Goal: Transaction & Acquisition: Purchase product/service

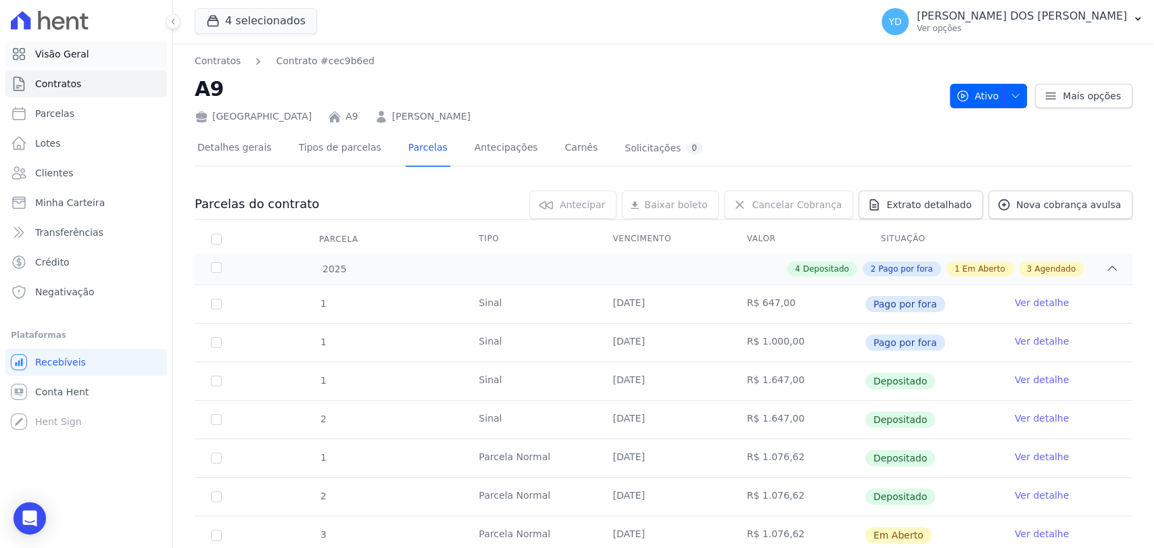
click at [99, 43] on link "Visão Geral" at bounding box center [86, 54] width 162 height 27
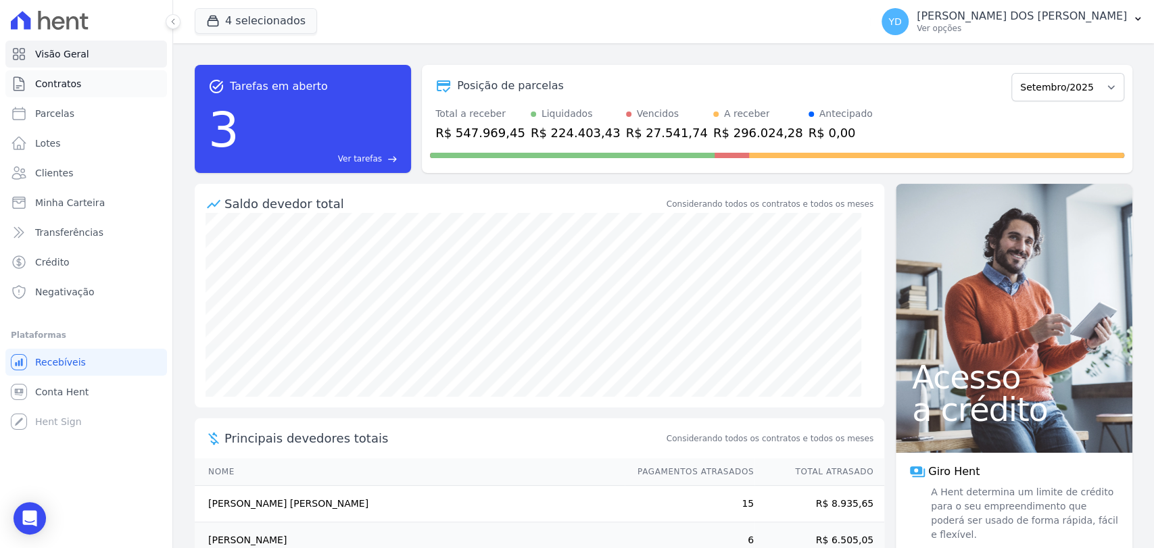
click at [131, 77] on link "Contratos" at bounding box center [86, 83] width 162 height 27
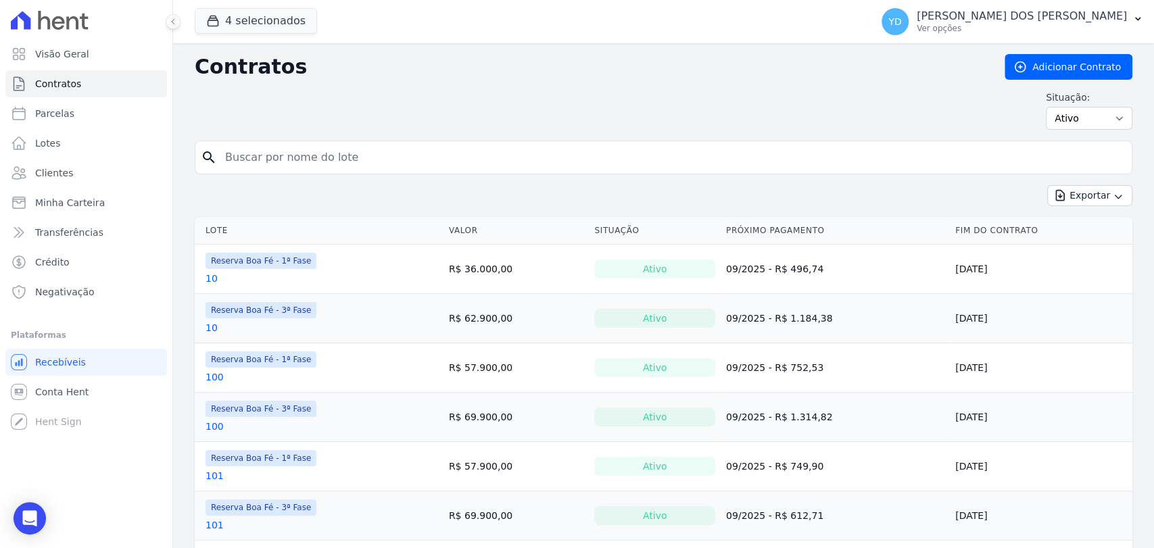
click at [342, 147] on input "search" at bounding box center [671, 157] width 909 height 27
type input "235"
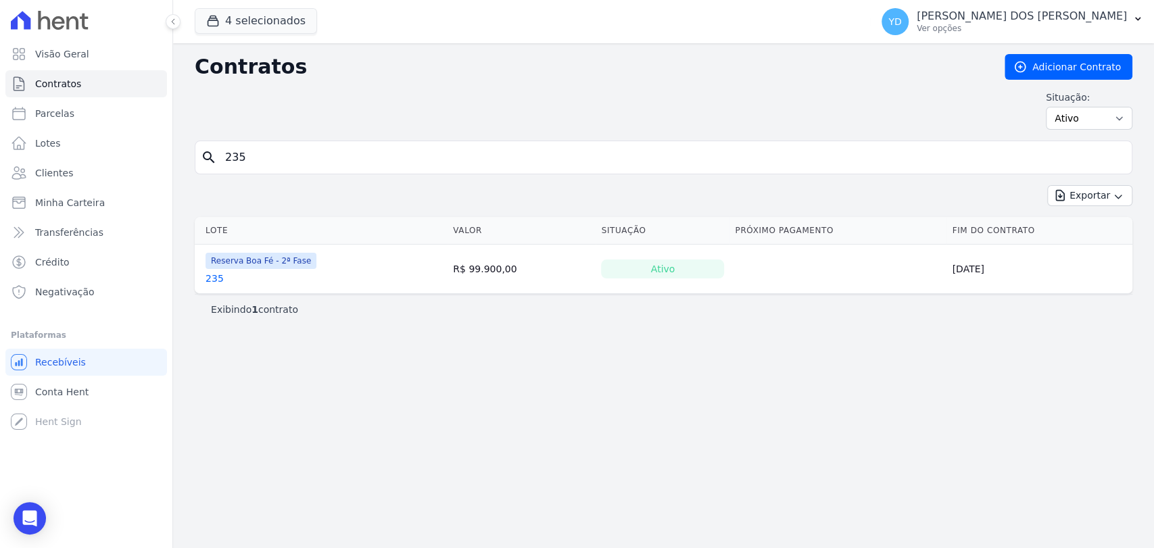
click at [314, 157] on input "235" at bounding box center [671, 157] width 909 height 27
type input "173"
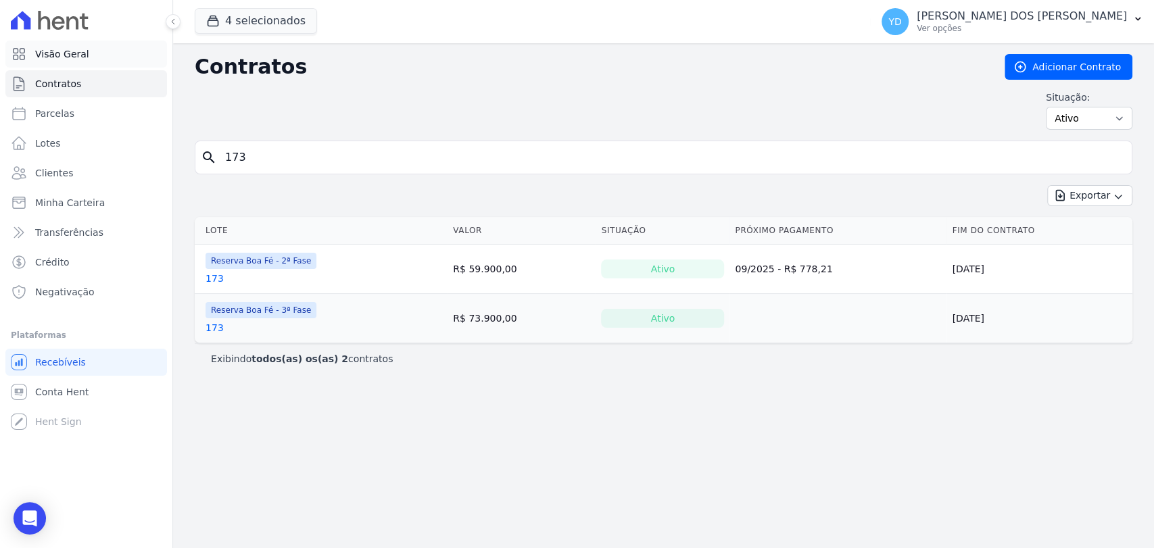
click at [122, 49] on link "Visão Geral" at bounding box center [86, 54] width 162 height 27
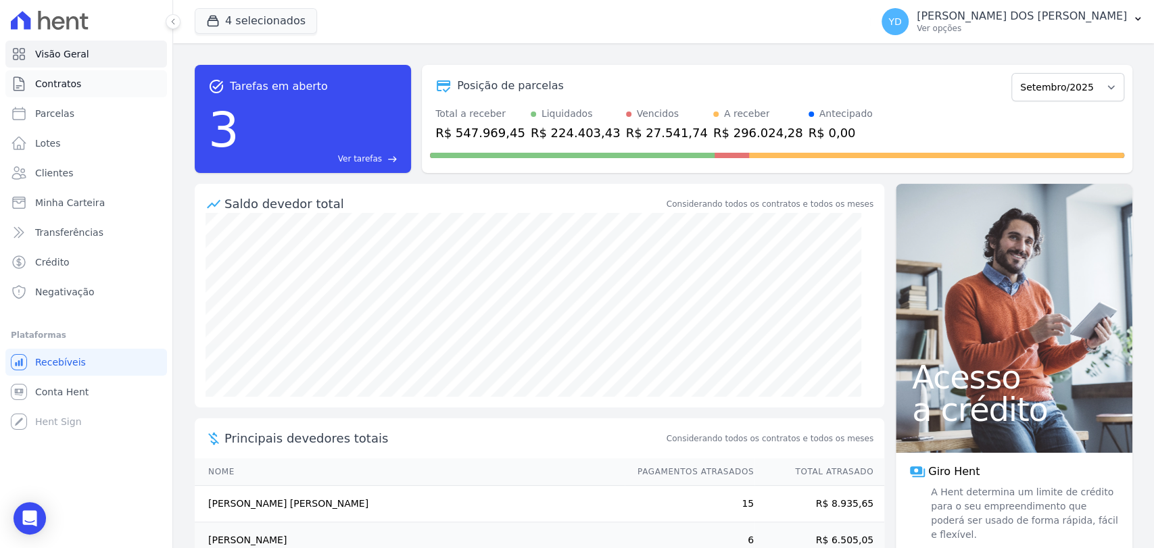
click at [74, 72] on link "Contratos" at bounding box center [86, 83] width 162 height 27
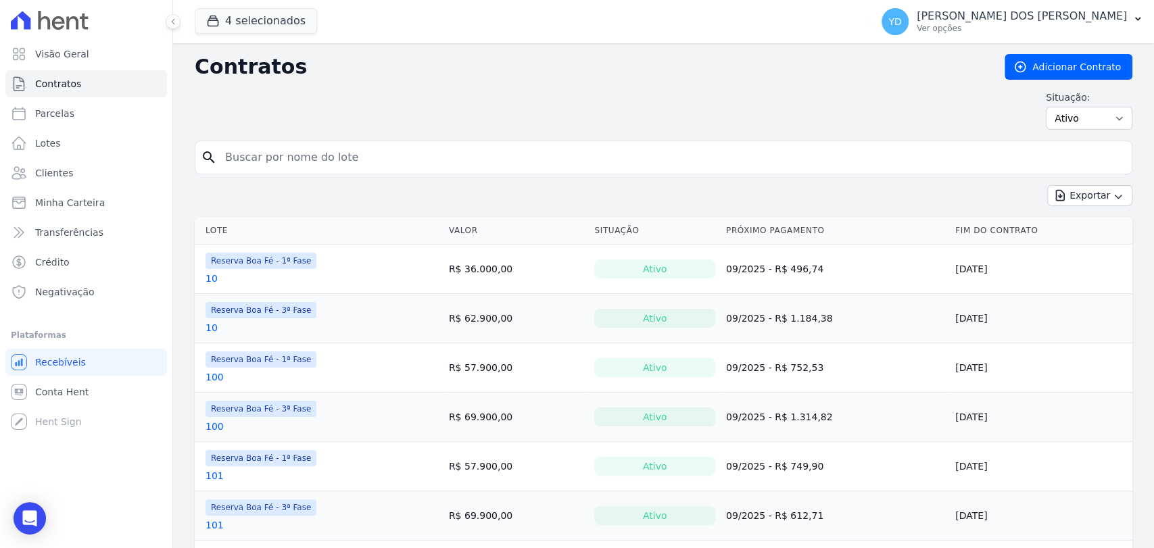
click at [298, 160] on input "search" at bounding box center [671, 157] width 909 height 27
type input "e"
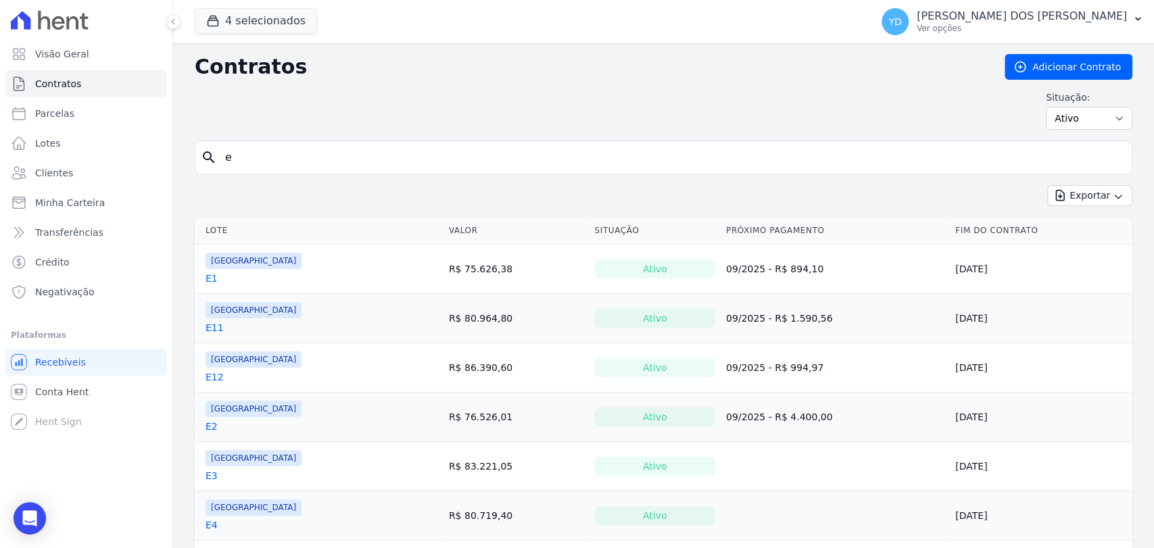
click at [293, 158] on input "e" at bounding box center [671, 157] width 909 height 27
type input "e10"
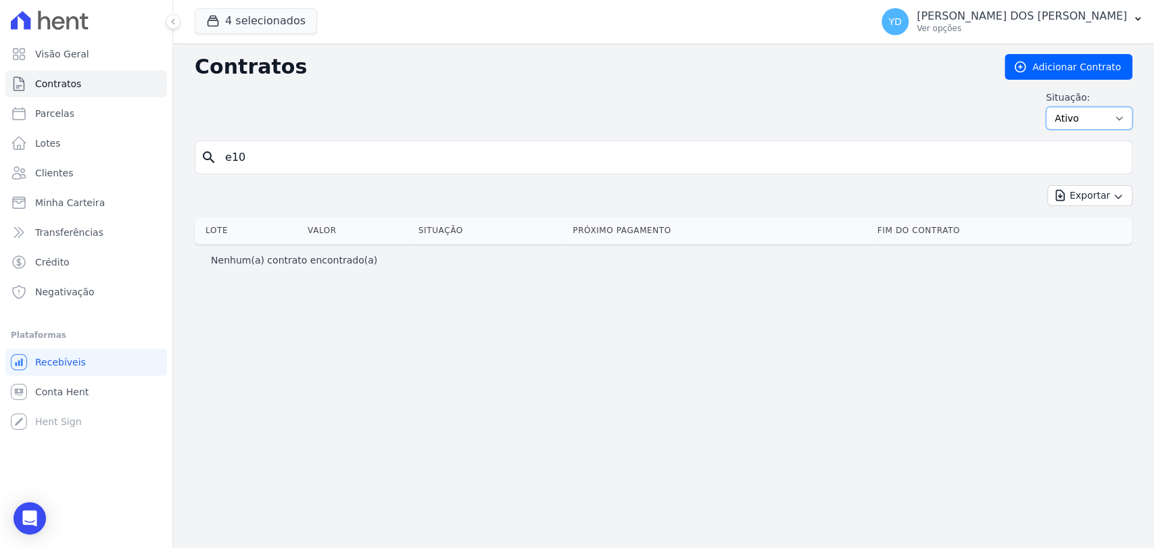
click at [1090, 125] on select "Ativo Todos Pausado Distratado Rascunho Expirado Encerrado" at bounding box center [1089, 118] width 87 height 23
select select "all"
click at [1052, 107] on select "Ativo Todos Pausado Distratado Rascunho Expirado Encerrado" at bounding box center [1089, 118] width 87 height 23
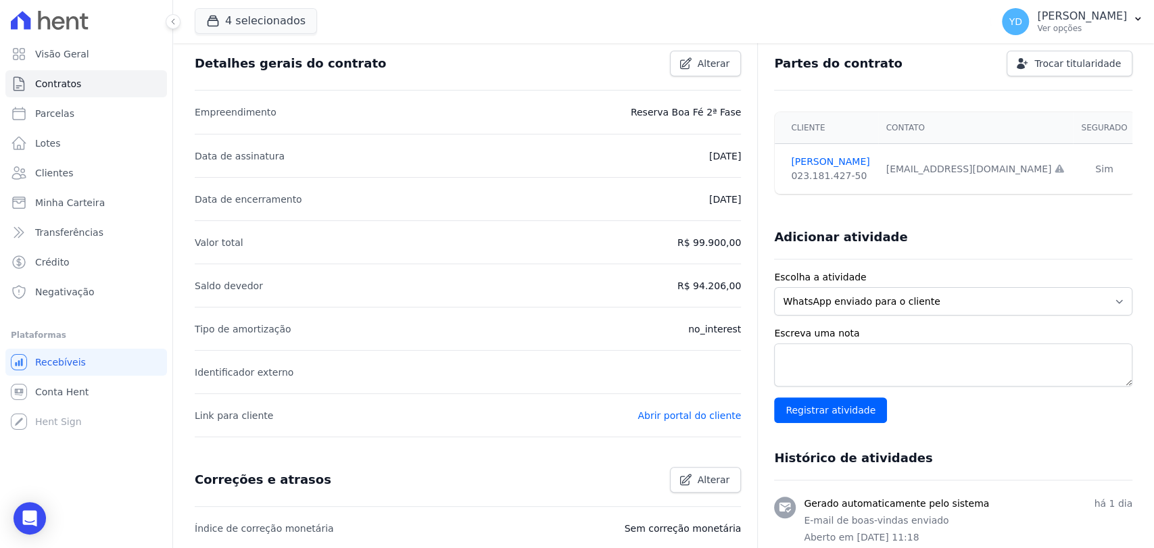
scroll to position [391, 0]
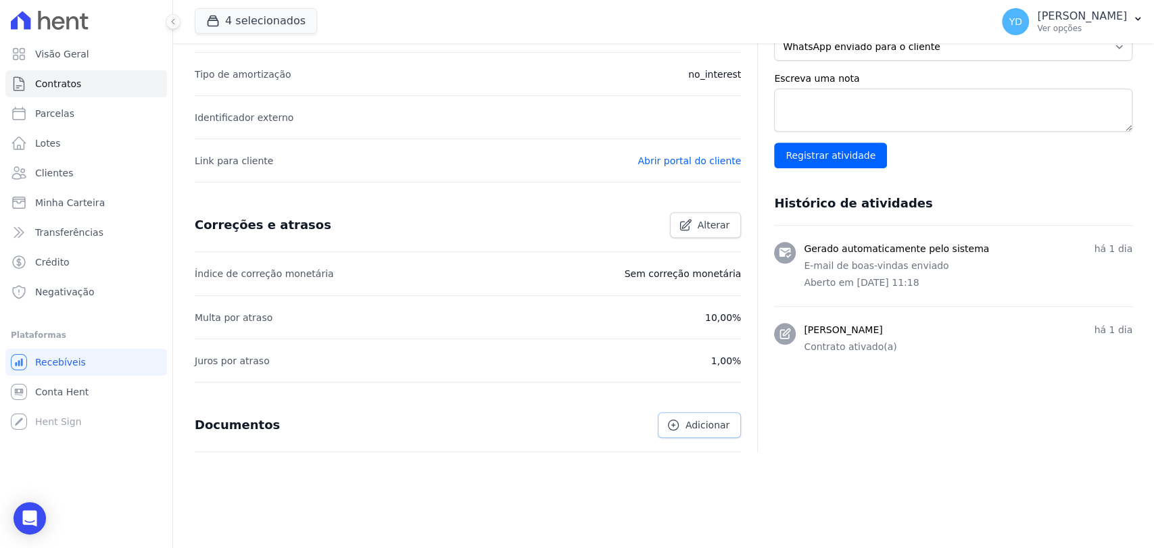
click at [691, 424] on span "Adicionar" at bounding box center [708, 426] width 44 height 14
click at [821, 95] on textarea "Escreva uma nota" at bounding box center [953, 110] width 358 height 43
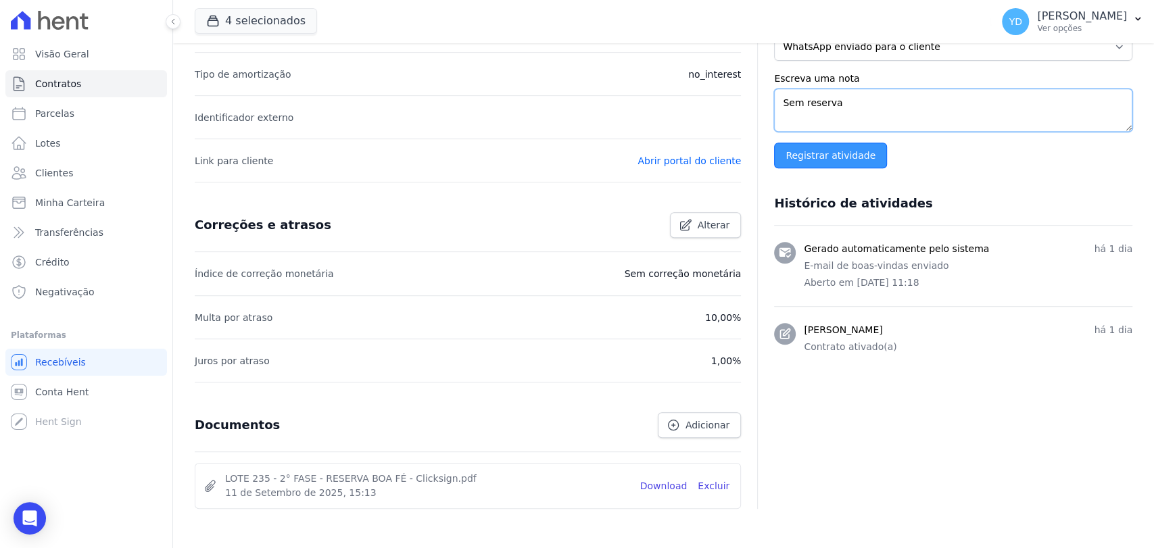
type textarea "Sem reserva"
click at [853, 149] on input "Registrar atividade" at bounding box center [830, 156] width 113 height 26
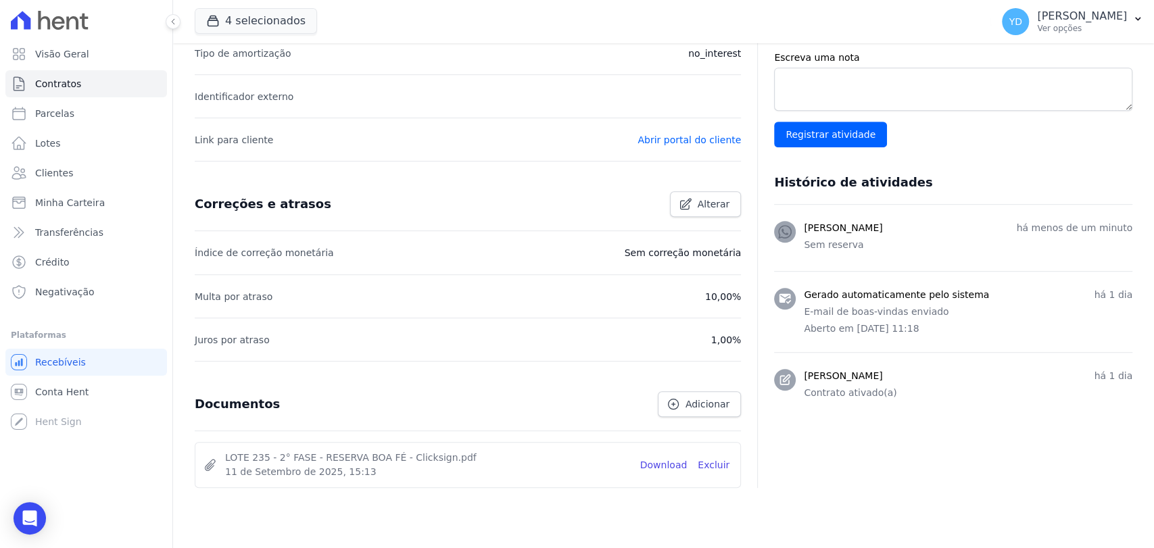
scroll to position [0, 0]
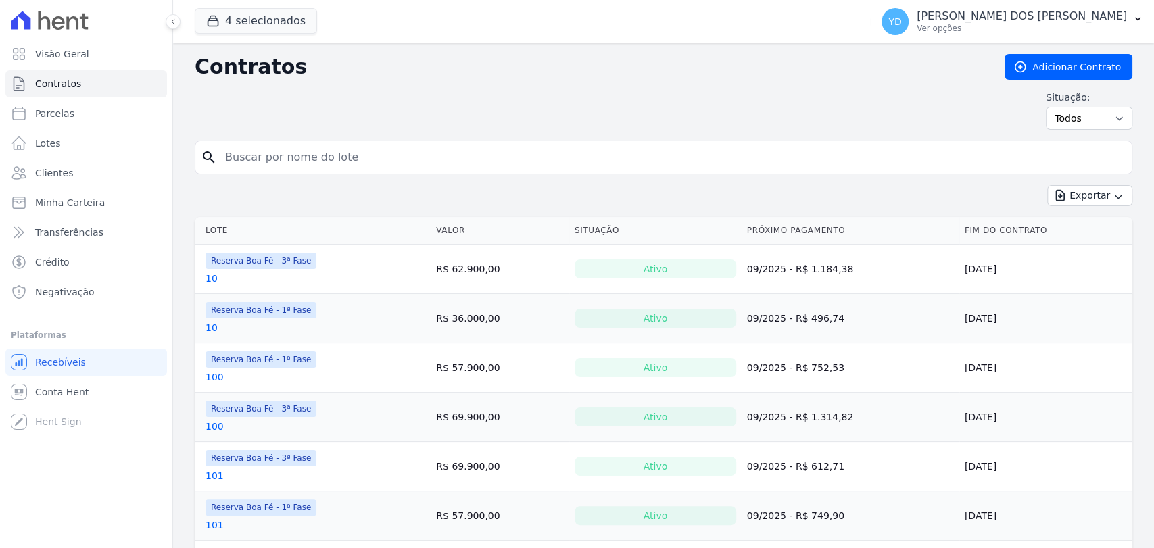
drag, startPoint x: 0, startPoint y: 0, endPoint x: 314, endPoint y: 160, distance: 352.3
click at [314, 160] on input "search" at bounding box center [671, 157] width 909 height 27
type input "e10"
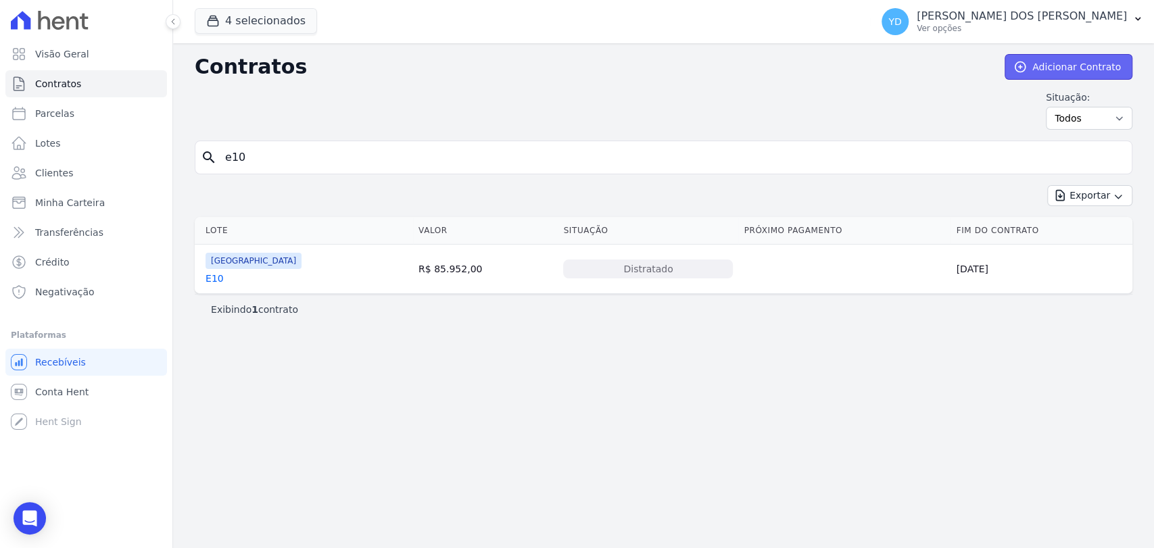
click at [1047, 76] on link "Adicionar Contrato" at bounding box center [1069, 67] width 128 height 26
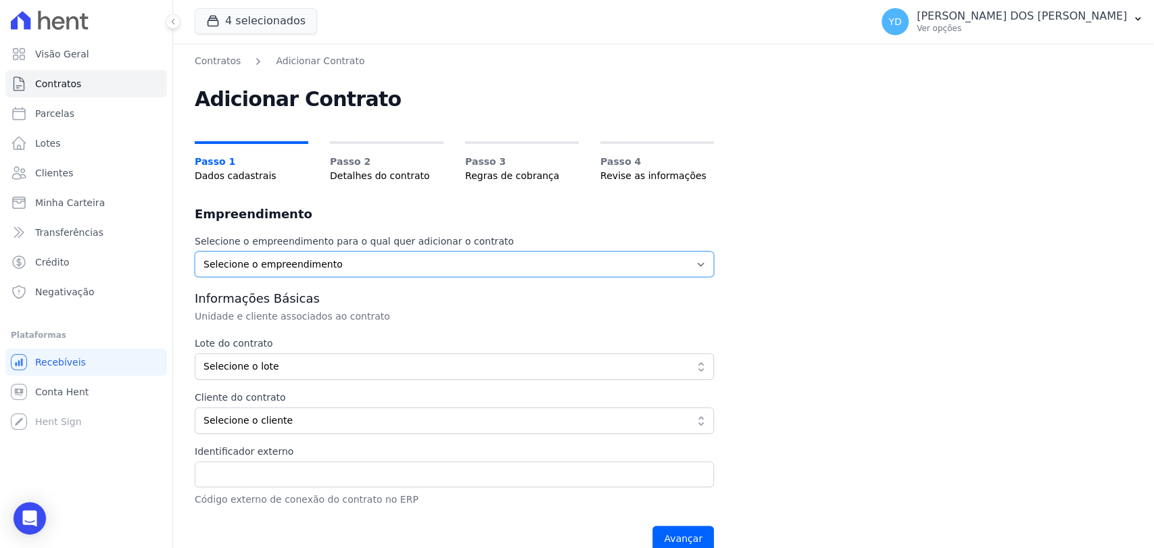
click at [395, 259] on select "Selecione o empreendimento Parque das Palmeiras Reserva Boa Fé - 1ª Fase Reserv…" at bounding box center [454, 265] width 519 height 26
select select "2775f852-70bd-4300-994e-24b99a34ef0e"
click at [195, 252] on select "Selecione o empreendimento Parque das Palmeiras Reserva Boa Fé - 1ª Fase Reserv…" at bounding box center [454, 265] width 519 height 26
click at [406, 368] on span "Selecione o lote" at bounding box center [445, 367] width 483 height 14
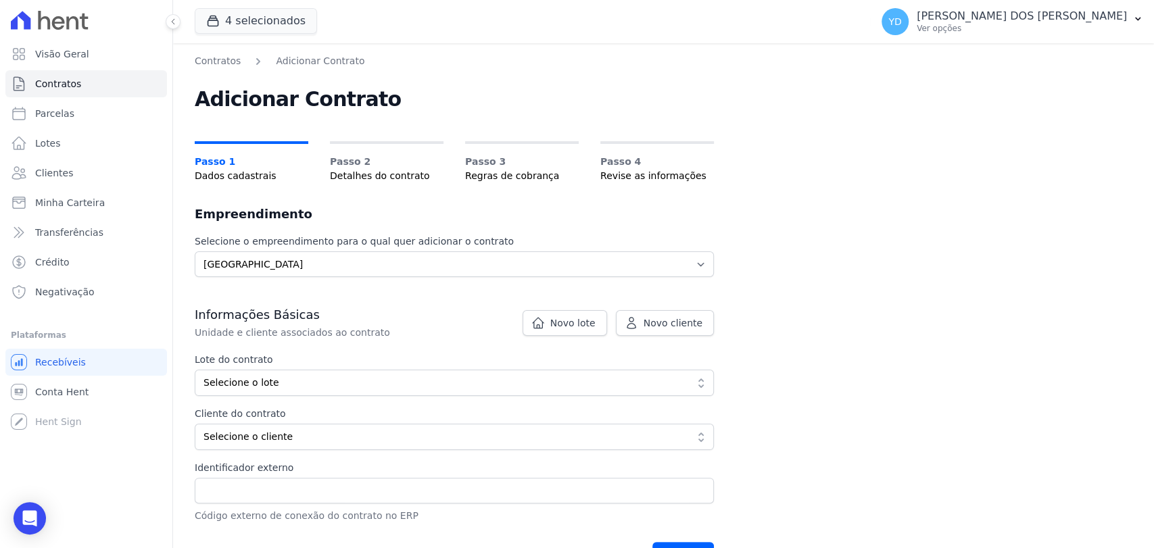
click at [412, 397] on div "Lote do contrato Selecione o lote Mostrando todos os 23 lotes sem contrato ativ…" at bounding box center [454, 401] width 519 height 97
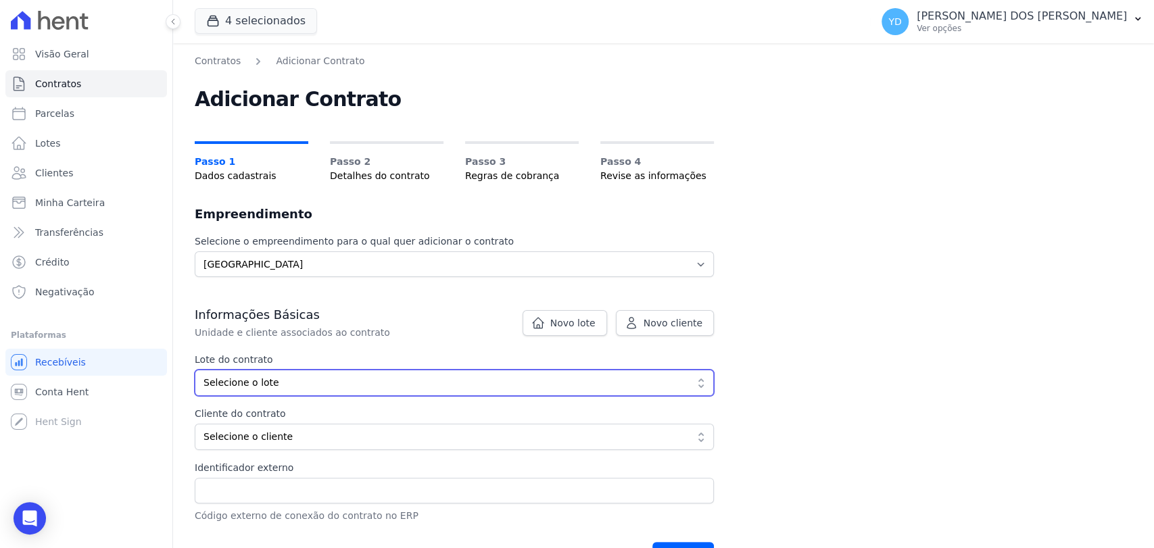
drag, startPoint x: 407, startPoint y: 381, endPoint x: 404, endPoint y: 405, distance: 24.5
click at [407, 382] on span "Selecione o lote" at bounding box center [445, 383] width 483 height 14
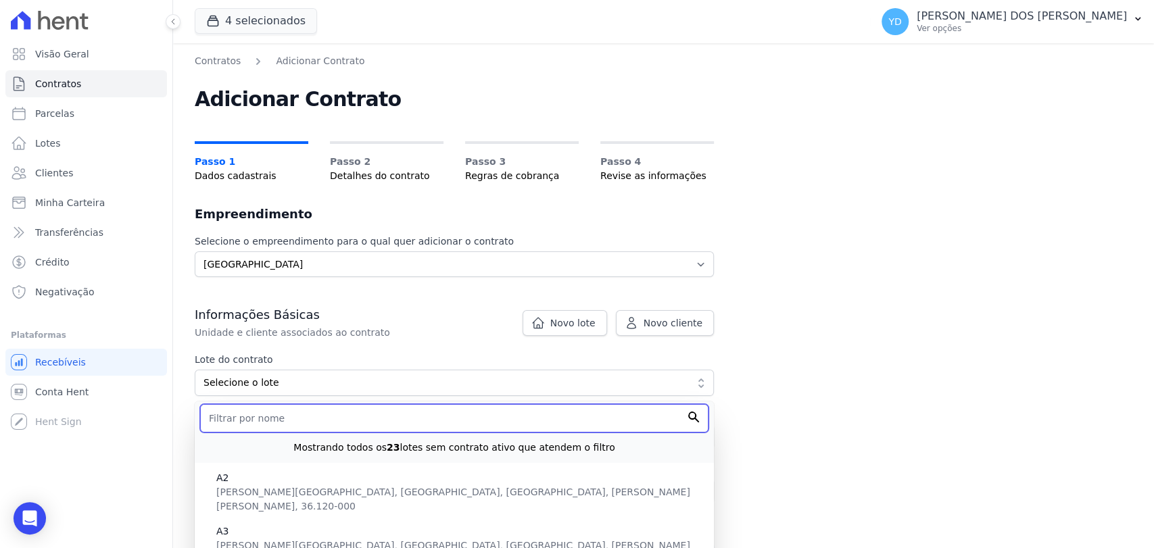
click at [404, 418] on input "text" at bounding box center [454, 418] width 508 height 28
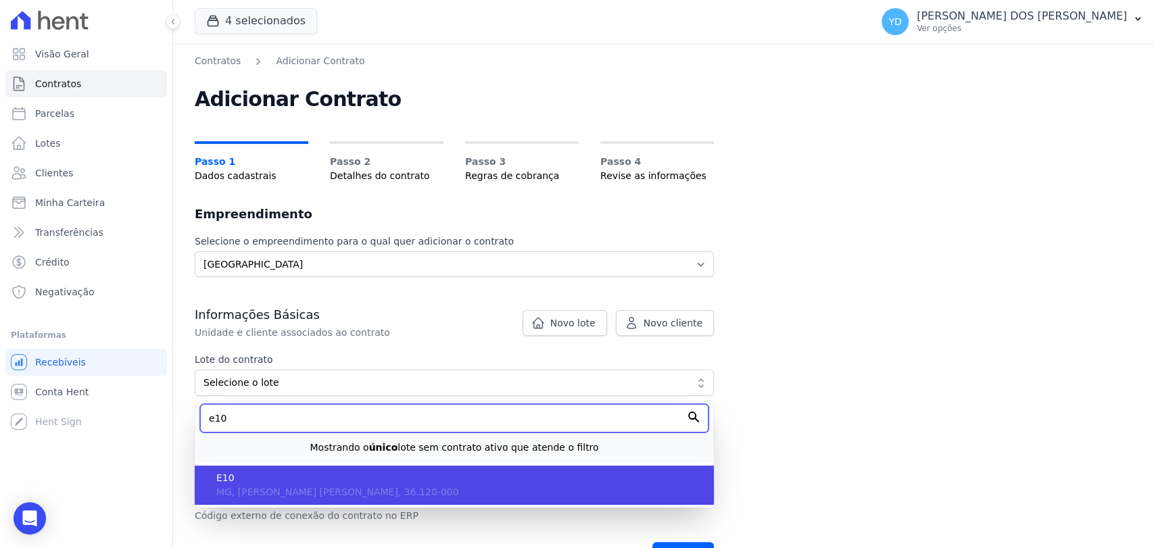
type input "e10"
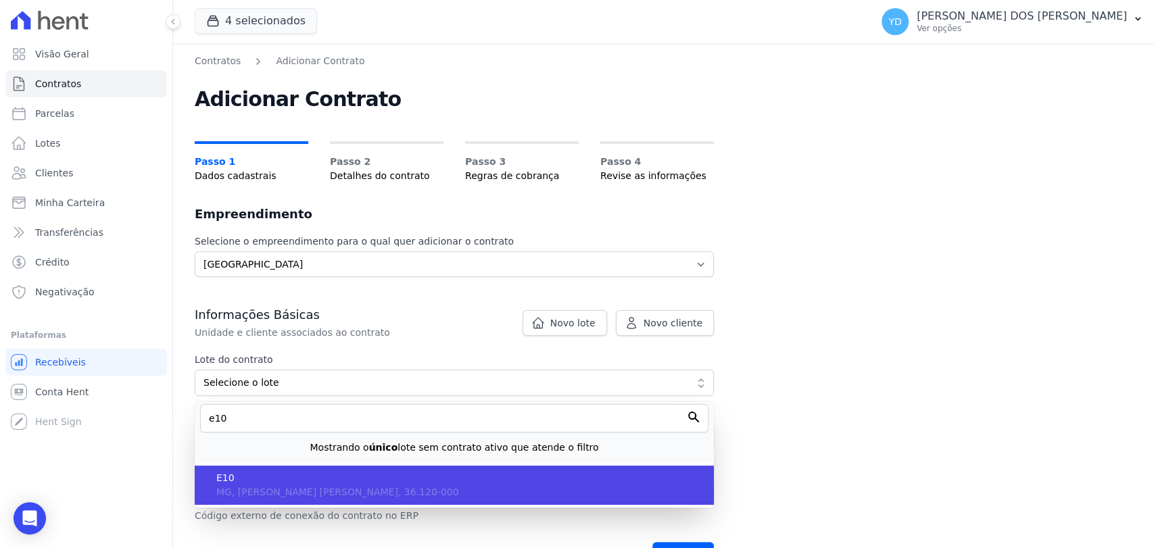
click at [364, 474] on span "E10" at bounding box center [459, 478] width 487 height 14
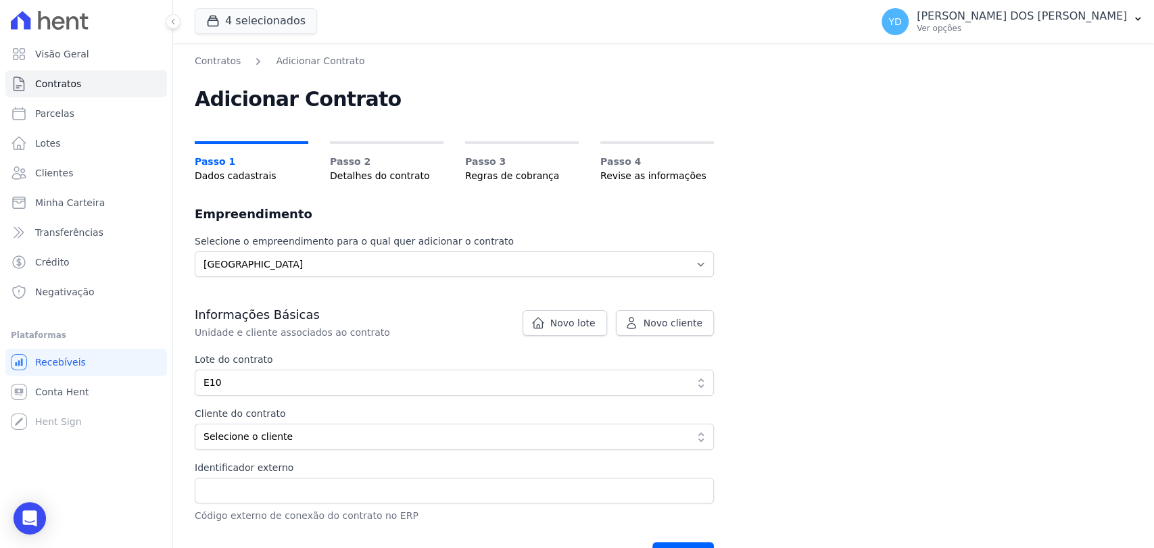
type input "6c092a90-d6d8-42a9-a2a1-98a8fcc1894c"
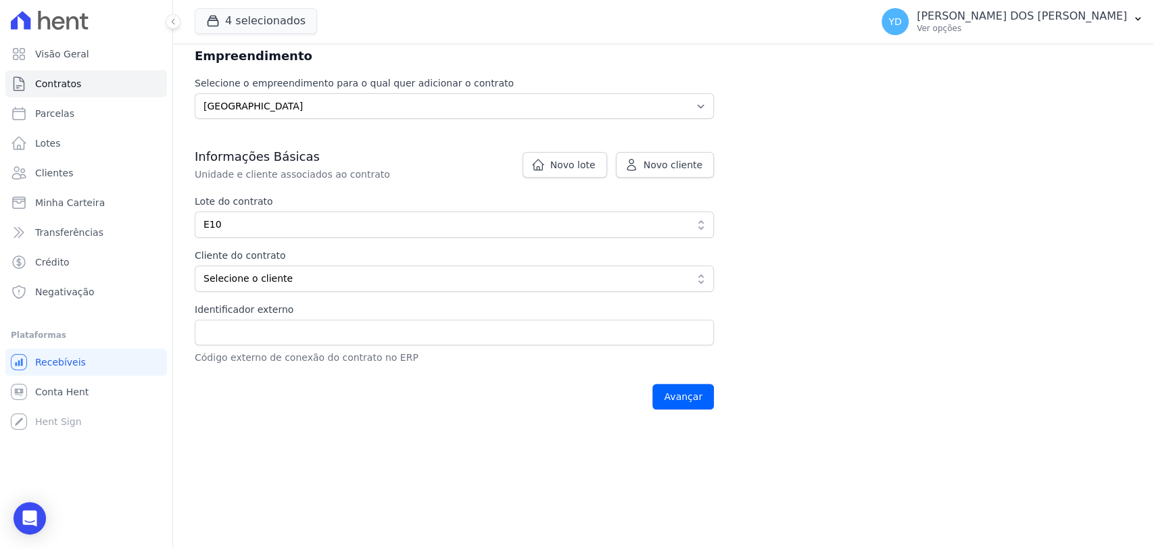
scroll to position [227, 0]
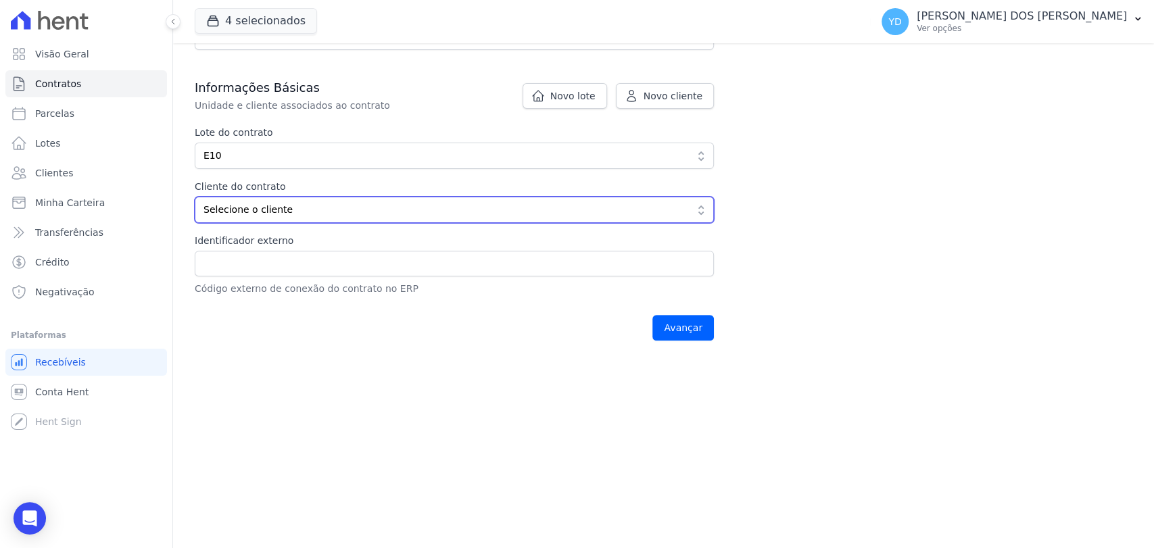
click at [363, 214] on span "Selecione o cliente" at bounding box center [445, 210] width 483 height 14
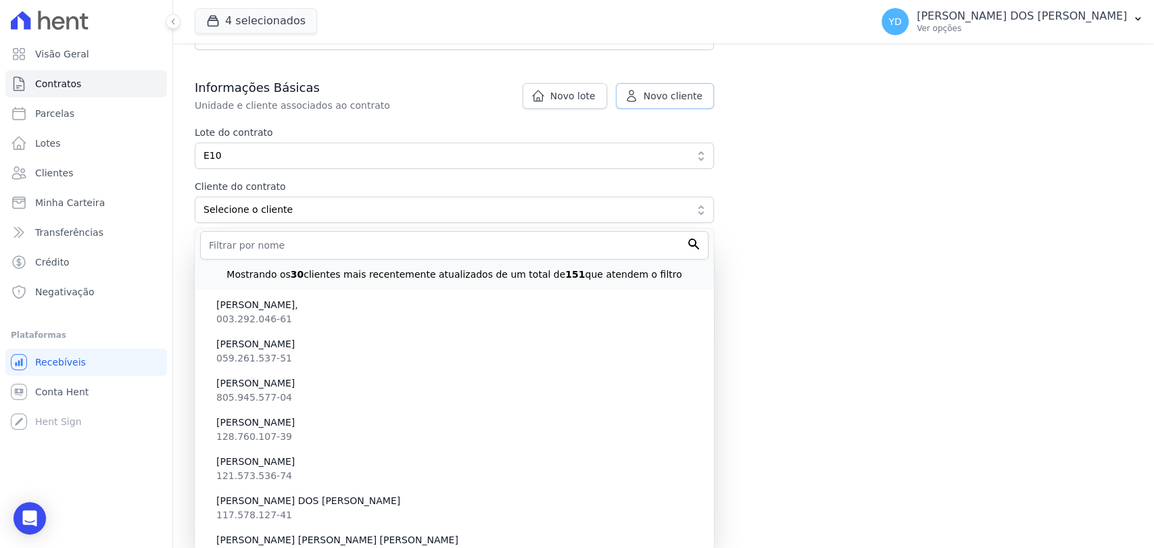
click at [654, 93] on span "Novo cliente" at bounding box center [673, 96] width 59 height 14
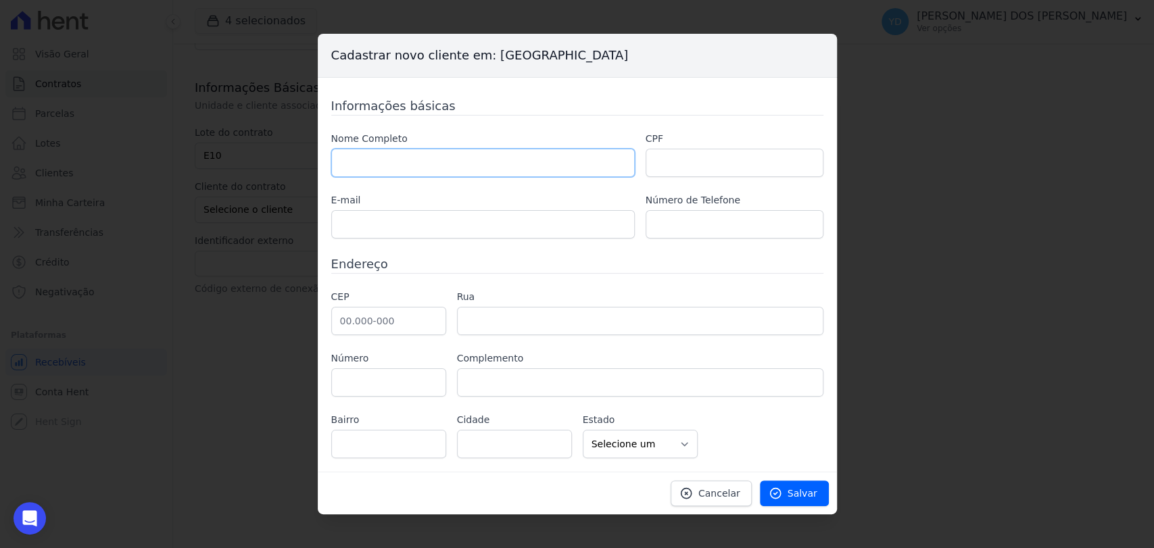
click at [476, 156] on input "text" at bounding box center [483, 163] width 304 height 28
paste input "[PERSON_NAME] [PERSON_NAME]"
type input "[PERSON_NAME] [PERSON_NAME]"
paste input "125.574.606-80"
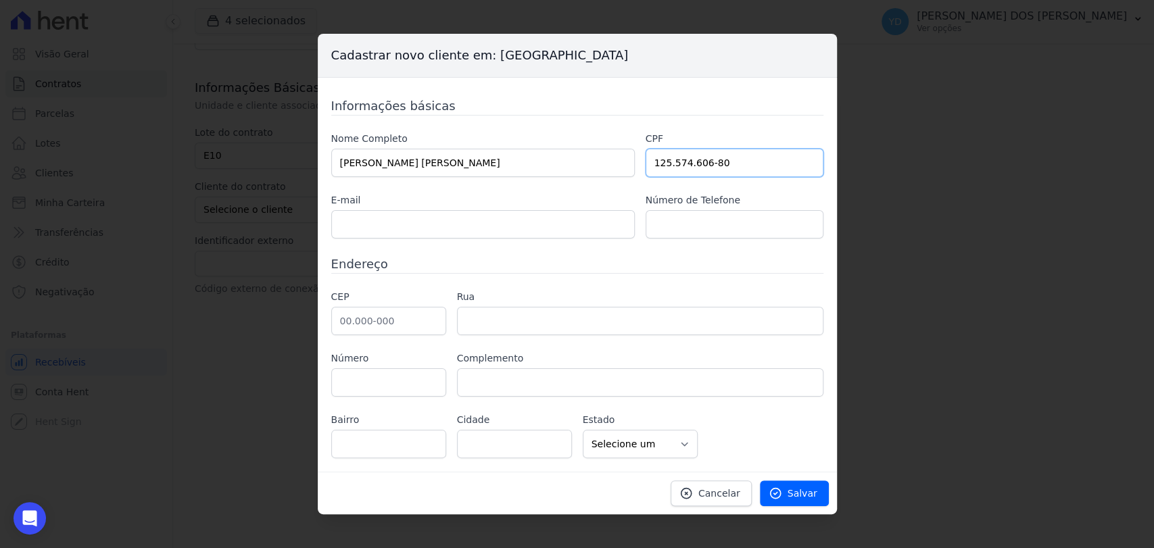
type input "125.574.606-80"
drag, startPoint x: 449, startPoint y: 236, endPoint x: 416, endPoint y: 206, distance: 44.5
click at [449, 236] on input "text" at bounding box center [483, 224] width 304 height 28
paste input "danlimamusic13@gmail.com e"
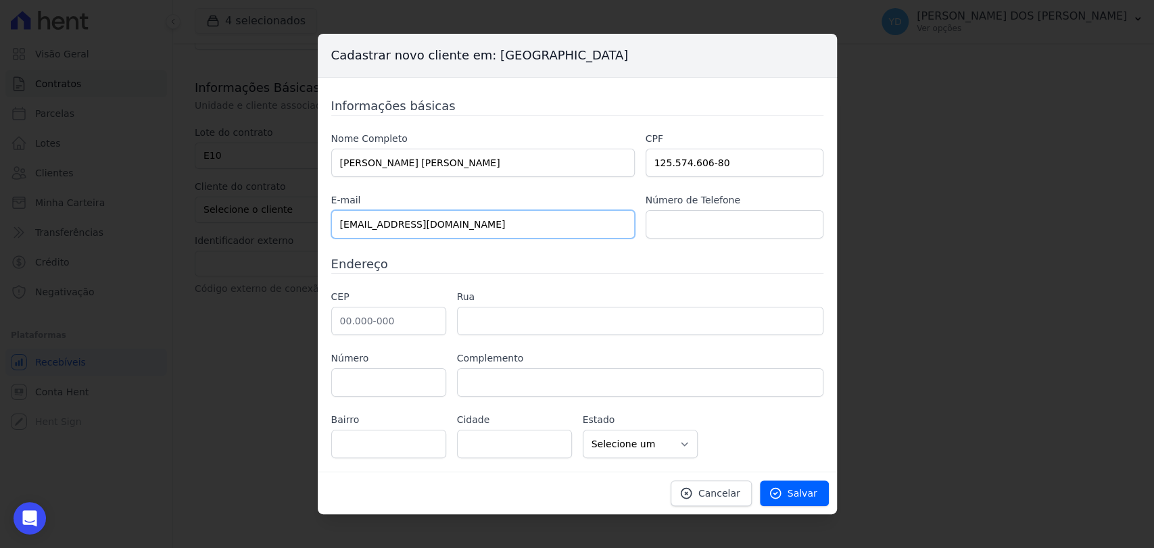
type input "[EMAIL_ADDRESS][DOMAIN_NAME]"
paste input "(32) 98439-7677"
type input "(32) 98439-7677"
click at [385, 329] on input "text" at bounding box center [388, 321] width 115 height 28
paste input "36.030-713"
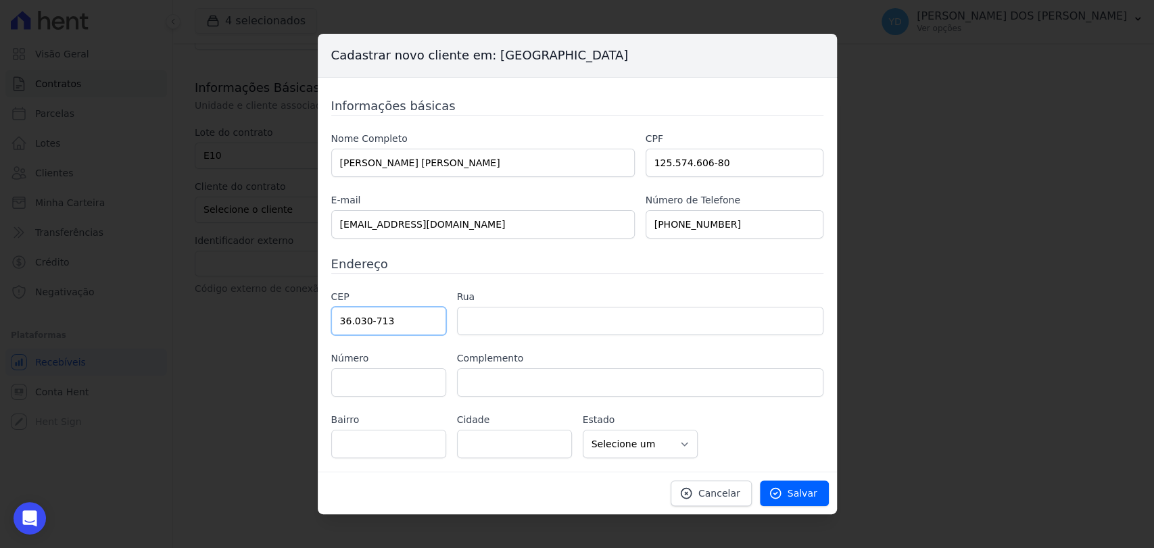
type input "36.030-713"
type input "Rua Luz Interior"
type input "Estrela Sul"
type input "Juiz de Fora"
select select "MG"
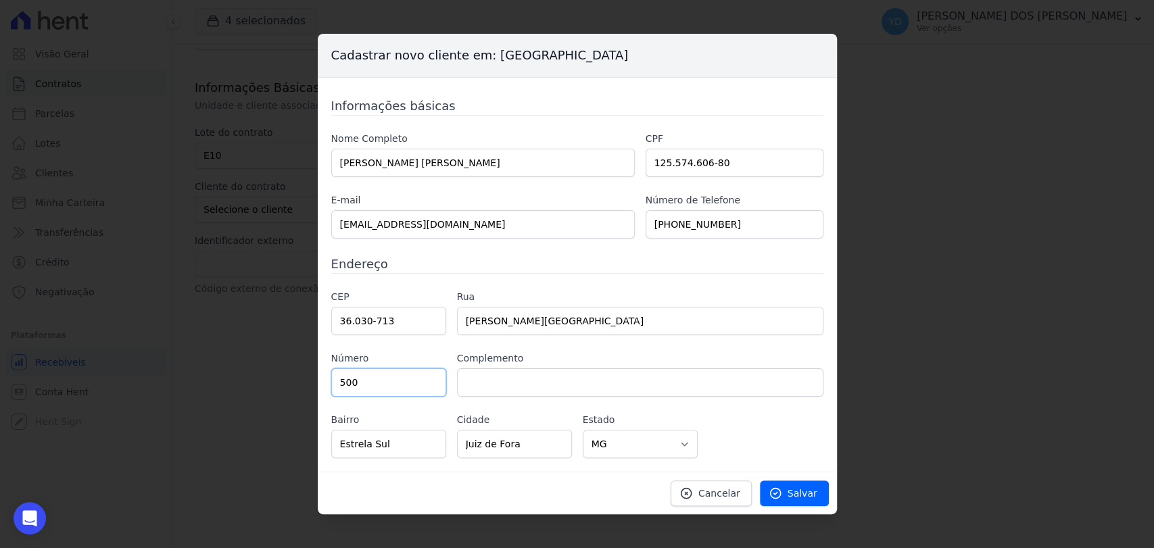
type input "500"
paste input "Bloco 1 ap 505"
type input "Bloco 1 ap 505"
drag, startPoint x: 663, startPoint y: 417, endPoint x: 744, endPoint y: 454, distance: 88.4
click at [665, 416] on label "Estado" at bounding box center [640, 420] width 115 height 14
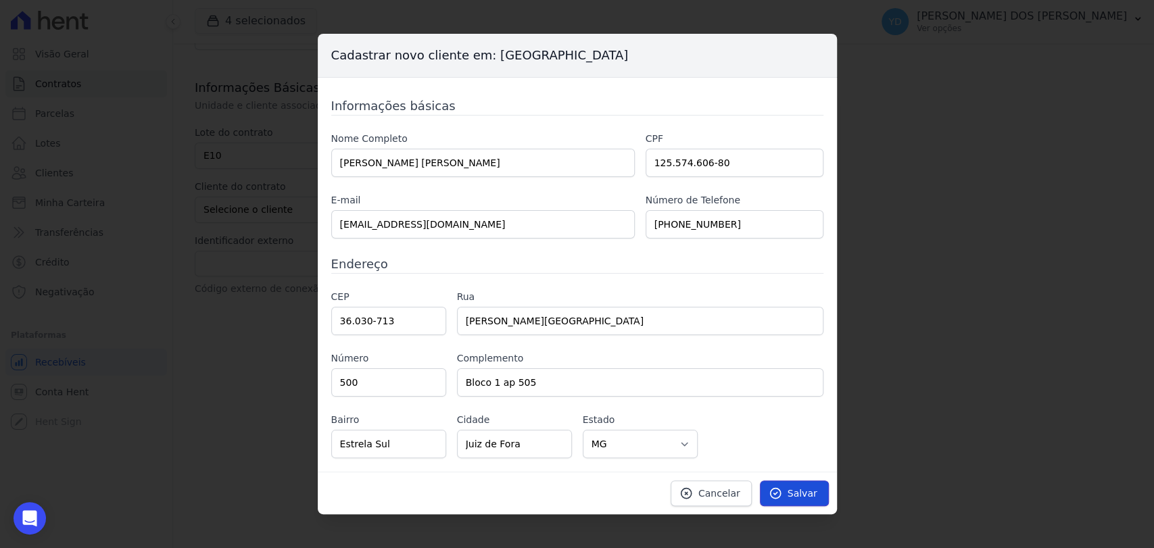
click at [798, 487] on span "Salvar" at bounding box center [803, 494] width 30 height 14
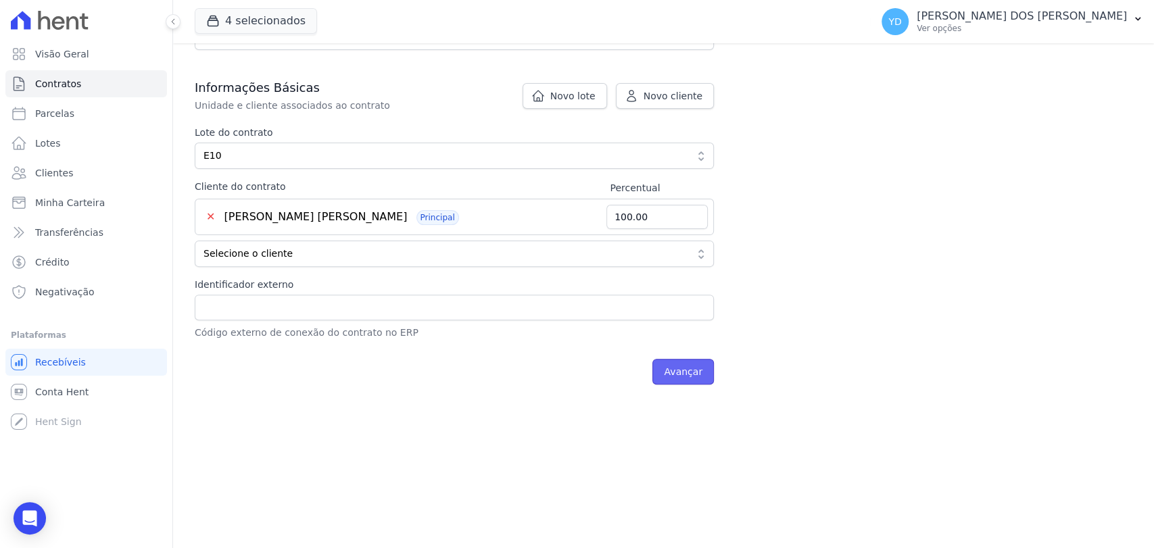
click at [682, 375] on input "Avançar" at bounding box center [683, 372] width 62 height 26
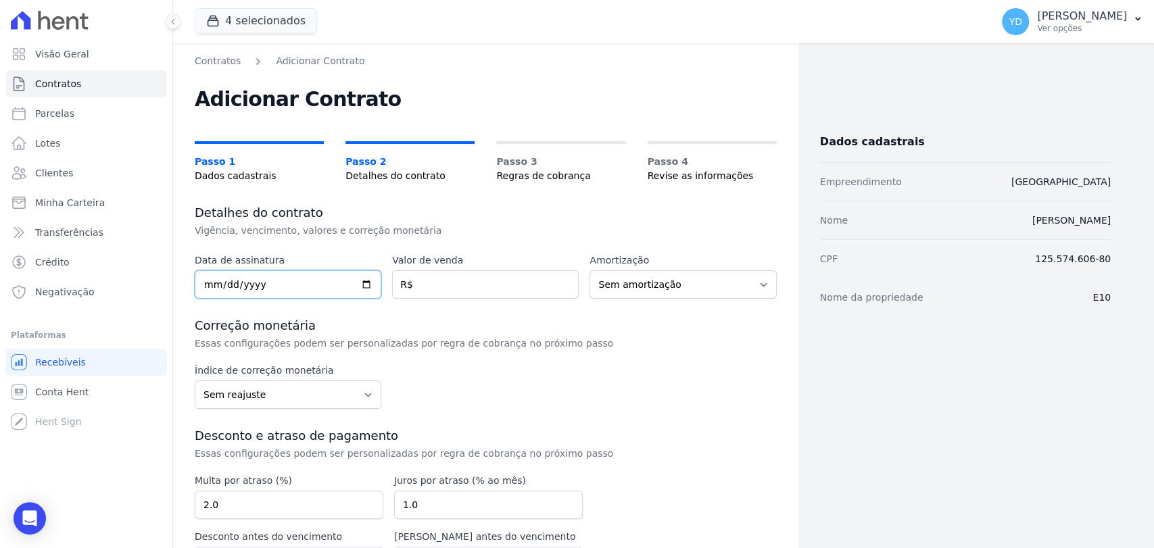
click at [335, 284] on input "date" at bounding box center [288, 284] width 187 height 28
type input "2025-09-09"
click at [464, 299] on div "Data de assinatura 2025-09-09 Valor de venda R$ Amortização Sem amortização Pri…" at bounding box center [486, 440] width 582 height 372
click at [460, 289] on input "number" at bounding box center [485, 284] width 187 height 28
type input "85952.00"
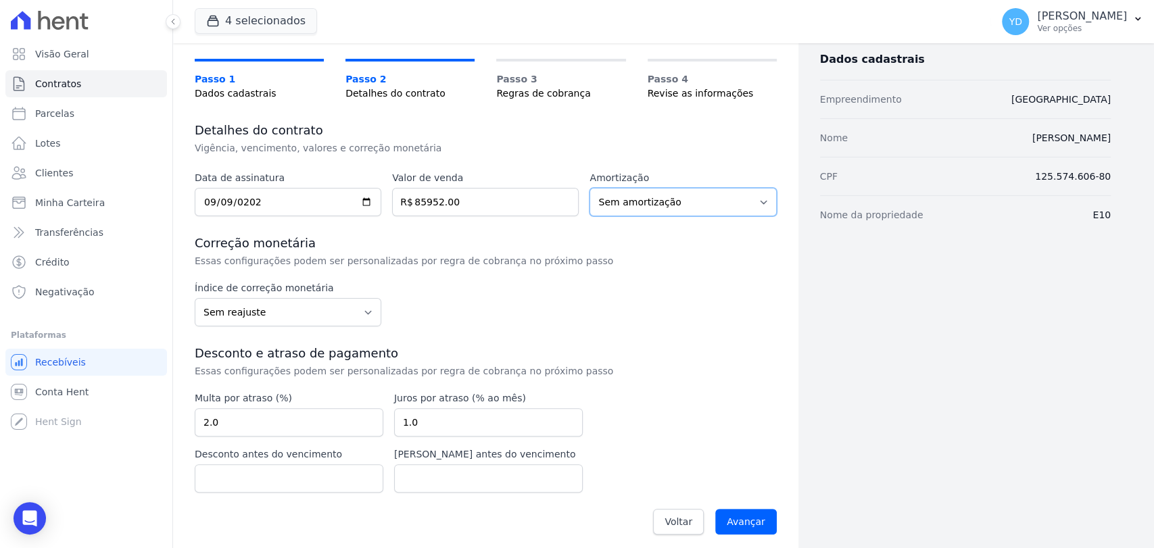
scroll to position [89, 0]
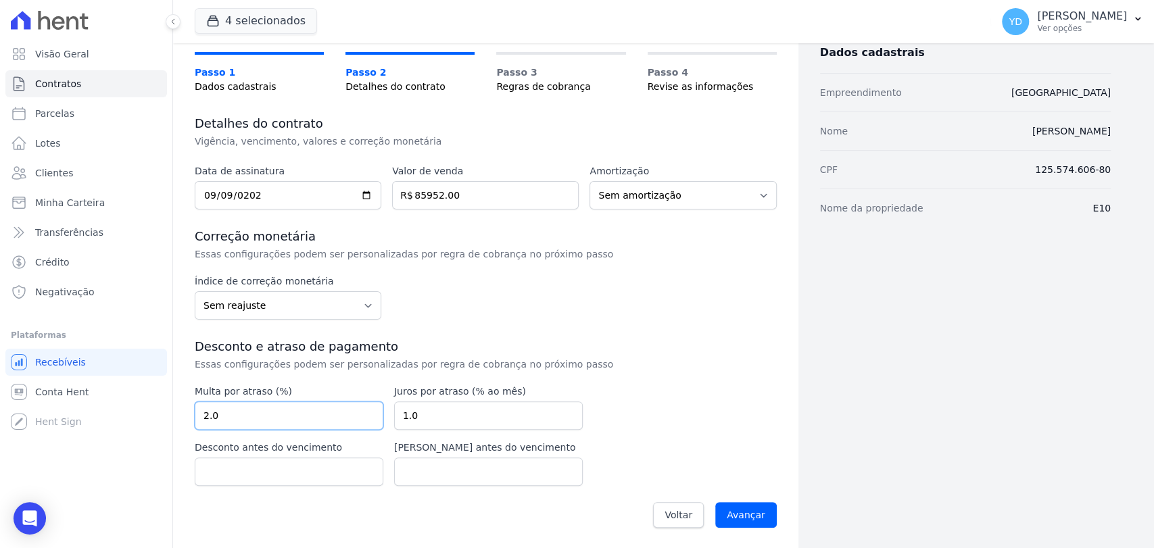
click at [336, 412] on input "2.0" at bounding box center [289, 416] width 189 height 28
type input "10.00"
click at [682, 395] on div "Data de assinatura 2025-09-09 Valor de venda 85952.00 R$ Amortização Sem amorti…" at bounding box center [486, 350] width 582 height 372
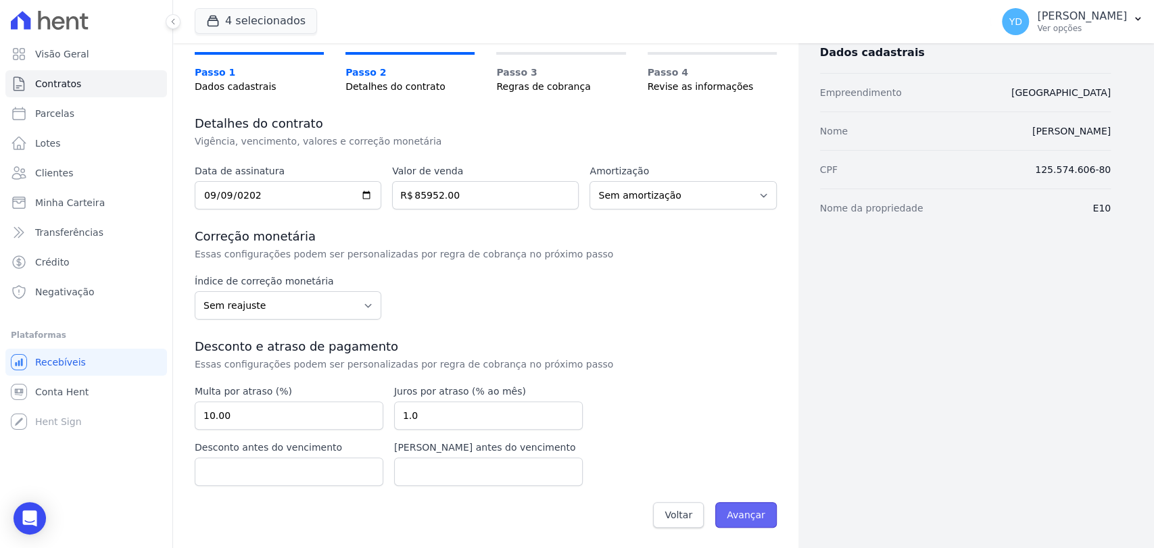
click at [757, 514] on input "Avançar" at bounding box center [746, 515] width 62 height 26
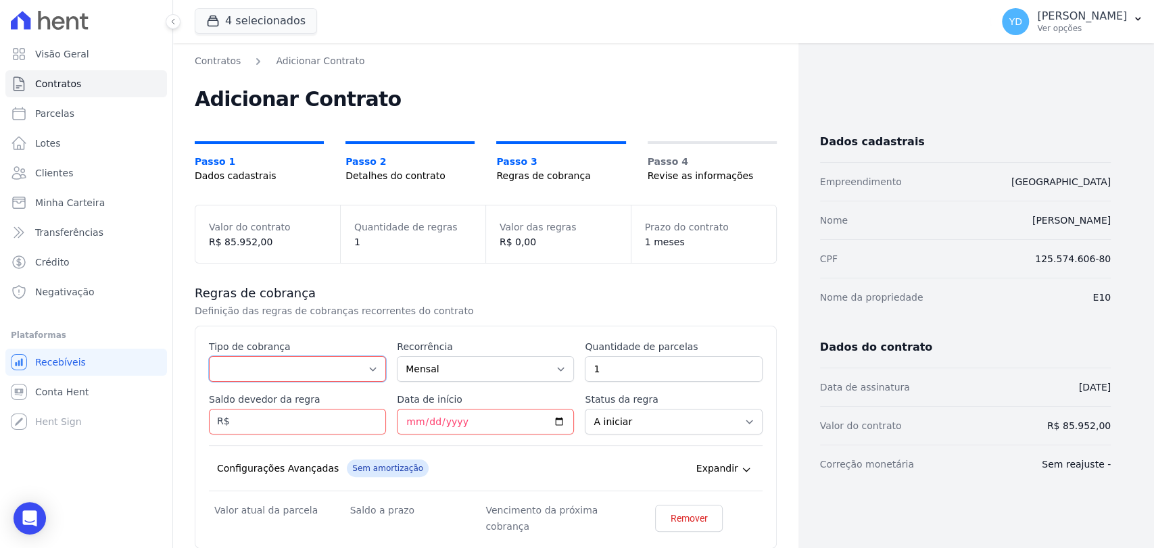
click at [314, 368] on select "Parcela Normal Entrada Sinal Intercalada Chaves Pré-chaves Pós-chaves Impostos …" at bounding box center [297, 369] width 177 height 26
select select "down_payment"
click at [209, 356] on select "Parcela Normal Entrada Sinal Intercalada Chaves Pré-chaves Pós-chaves Impostos …" at bounding box center [297, 369] width 177 height 26
click at [274, 419] on input "Saldo devedor da regra" at bounding box center [297, 422] width 177 height 26
type input "1000.00"
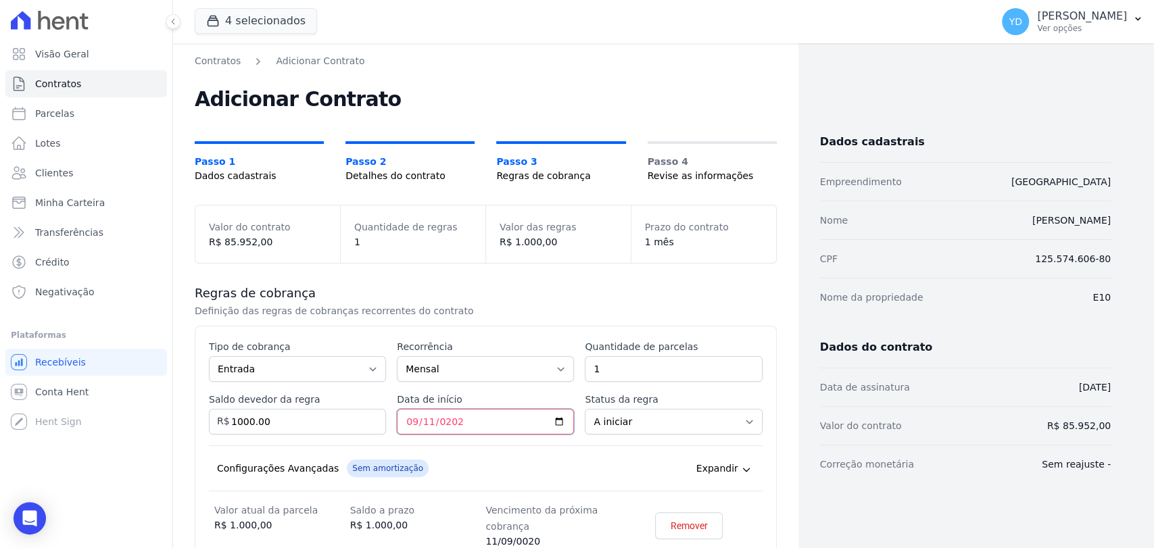
type input "[DATE]"
click at [654, 298] on h3 "Regras de cobrança" at bounding box center [486, 293] width 582 height 16
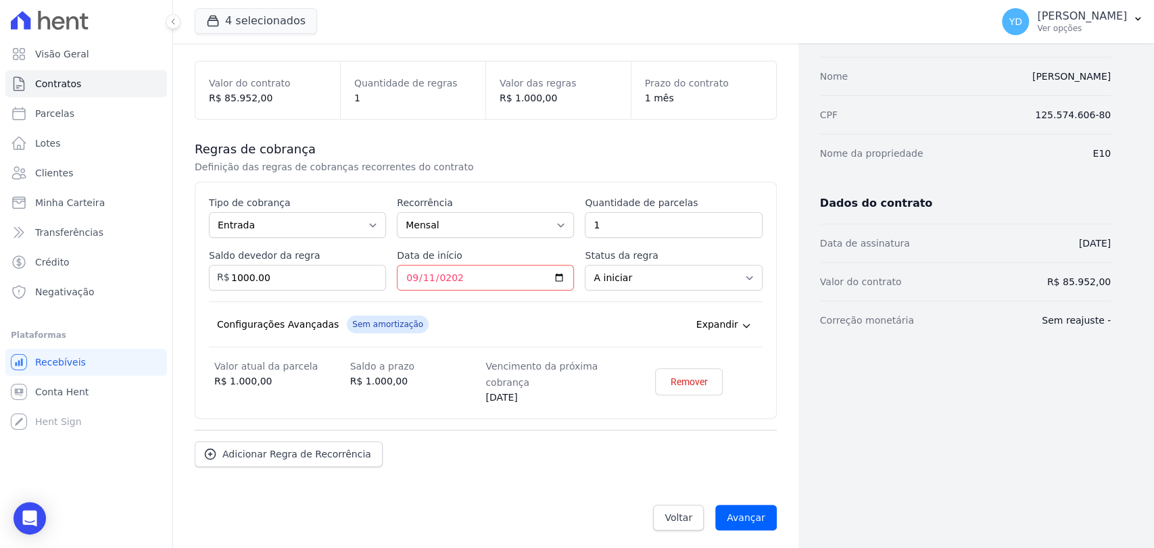
scroll to position [146, 0]
click at [320, 452] on span "Adicionar Regra de Recorrência" at bounding box center [296, 453] width 149 height 14
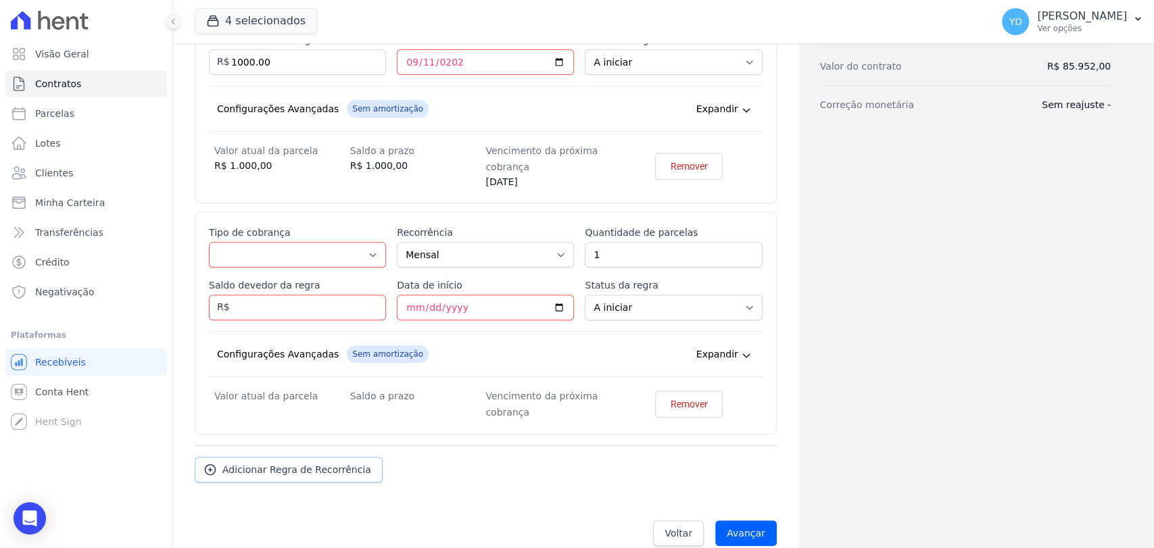
scroll to position [372, 0]
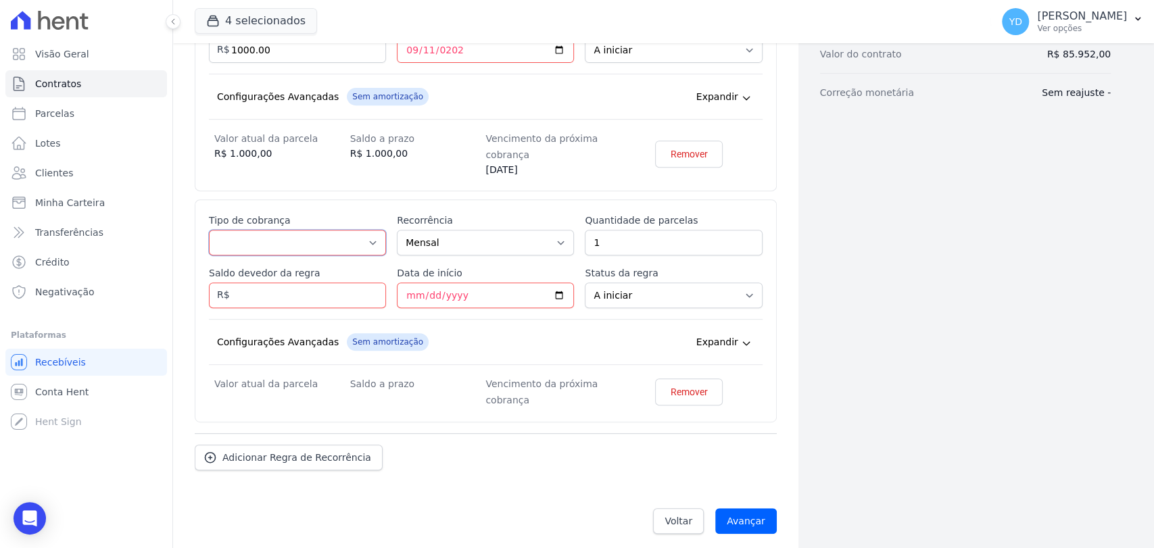
click at [331, 239] on select "Parcela Normal Entrada Sinal Intercalada Chaves Pré-chaves Pós-chaves Impostos …" at bounding box center [297, 243] width 177 height 26
select select "down_payment"
click at [209, 230] on select "Parcela Normal Entrada Sinal Intercalada Chaves Pré-chaves Pós-chaves Impostos …" at bounding box center [297, 243] width 177 height 26
click at [322, 287] on input "Saldo devedor da regra" at bounding box center [297, 296] width 177 height 26
click at [308, 299] on input "Saldo devedor da regra" at bounding box center [297, 296] width 177 height 26
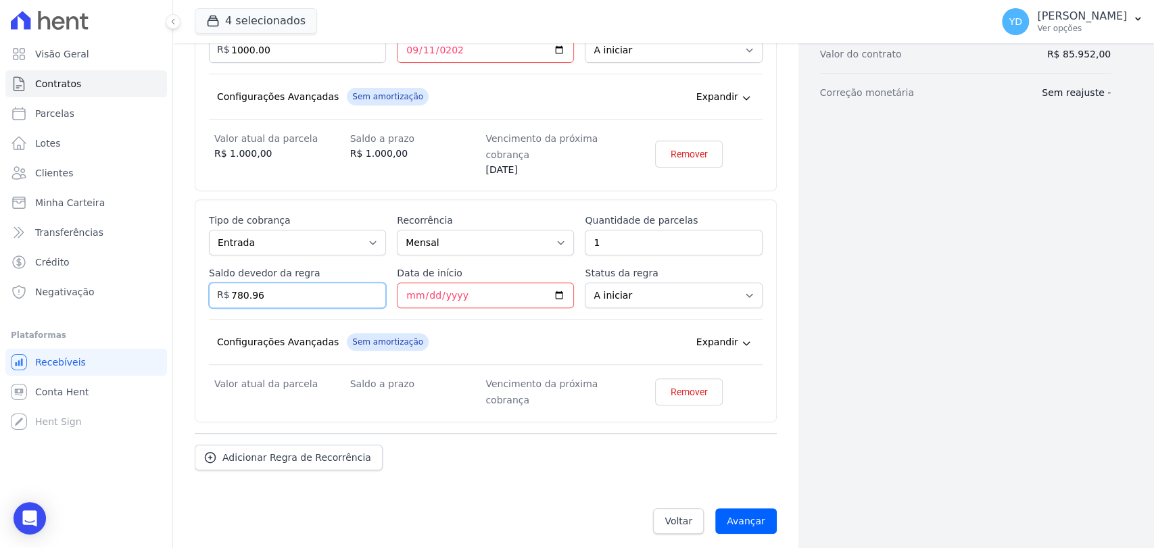
type input "780.96"
click at [407, 288] on input "Data de início" at bounding box center [485, 296] width 177 height 26
click at [510, 304] on input "Data de início" at bounding box center [485, 296] width 177 height 26
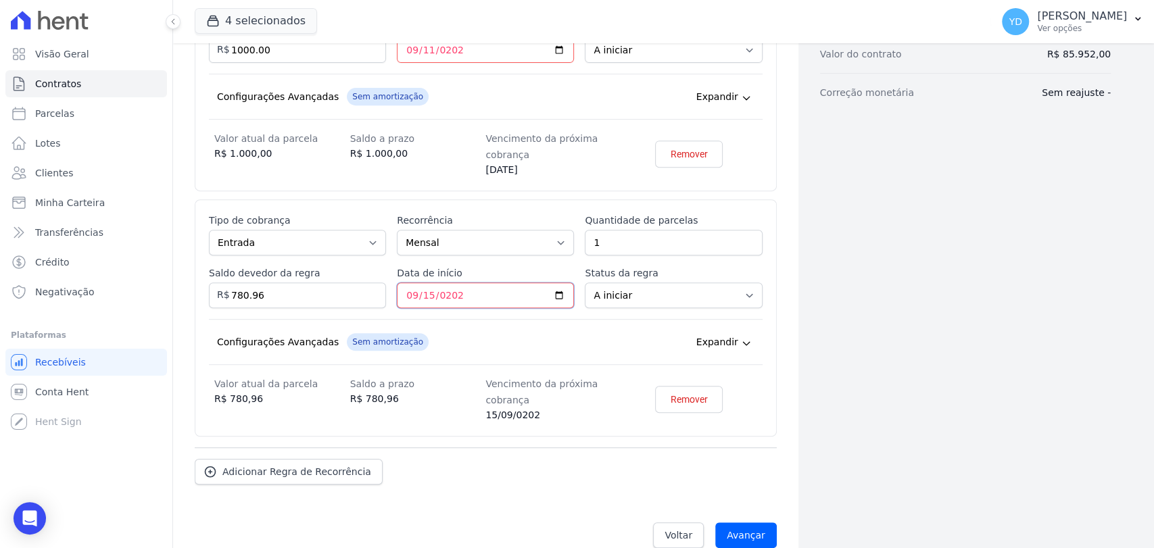
type input "2025-09-15"
click at [288, 477] on link "Adicionar Regra de Recorrência" at bounding box center [289, 472] width 188 height 26
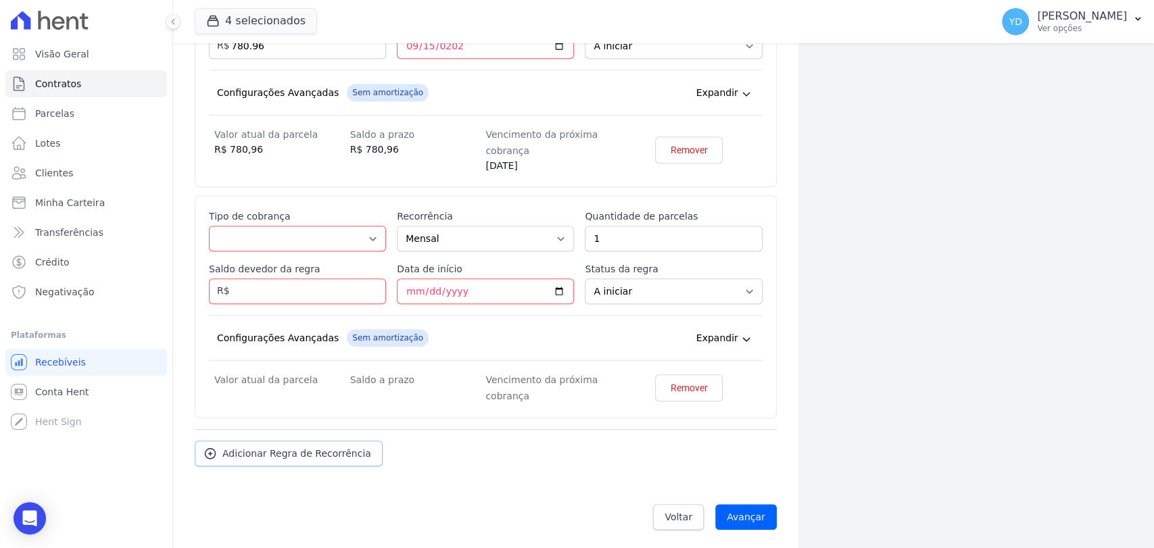
scroll to position [622, 0]
drag, startPoint x: 260, startPoint y: 232, endPoint x: 264, endPoint y: 243, distance: 12.2
click at [260, 232] on select "Parcela Normal Entrada Sinal Intercalada Chaves Pré-chaves Pós-chaves Impostos …" at bounding box center [297, 238] width 177 height 26
select select "down_payment"
click at [209, 225] on select "Parcela Normal Entrada Sinal Intercalada Chaves Pré-chaves Pós-chaves Impostos …" at bounding box center [297, 238] width 177 height 26
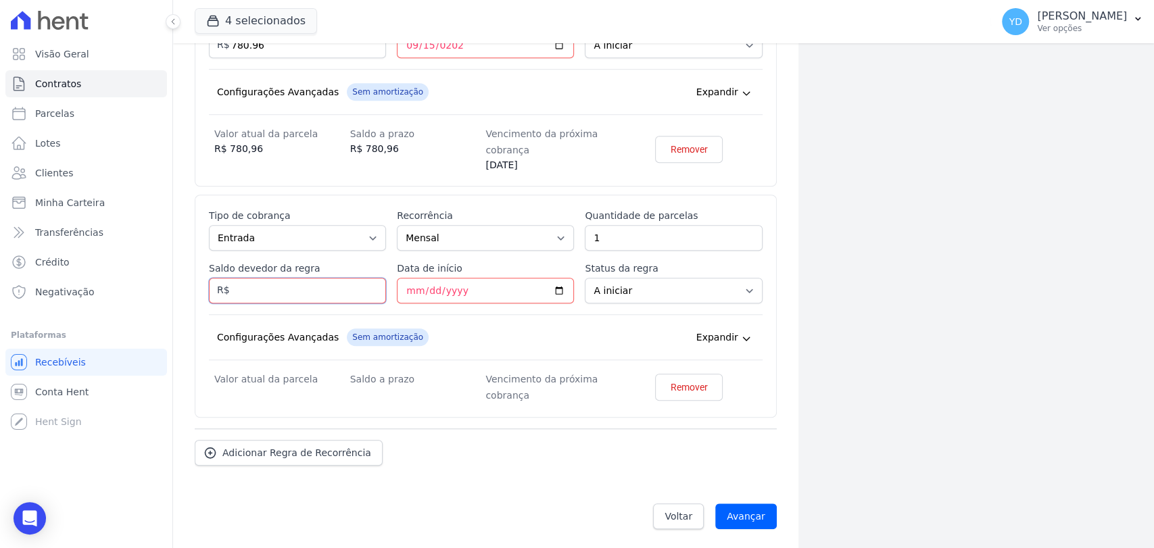
drag, startPoint x: 283, startPoint y: 296, endPoint x: 824, endPoint y: 166, distance: 557.1
click at [285, 297] on input "Saldo devedor da regra" at bounding box center [297, 291] width 177 height 26
click at [591, 239] on input "1" at bounding box center [673, 238] width 177 height 26
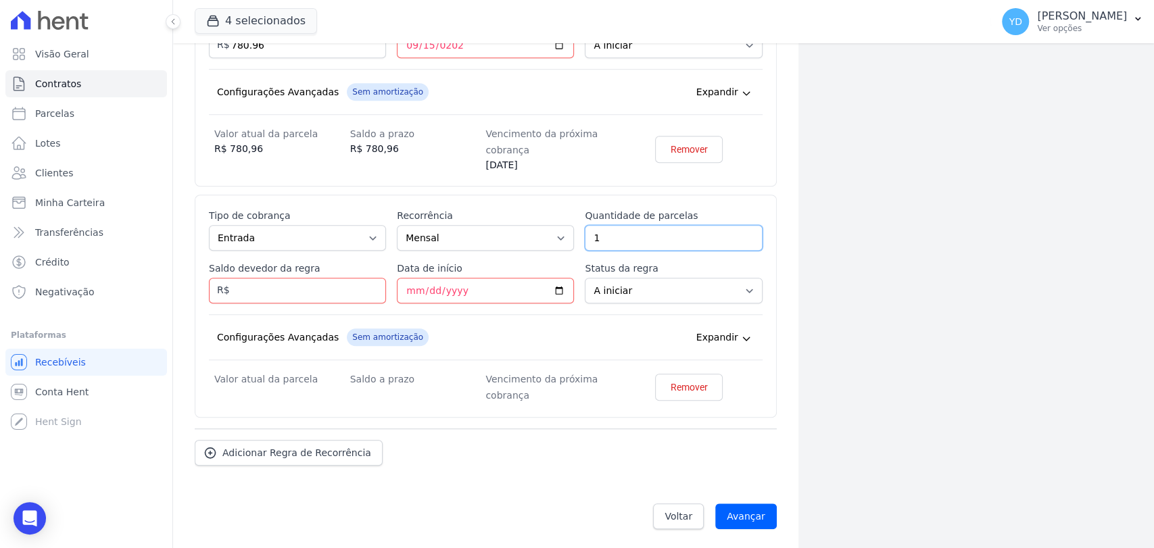
click at [591, 239] on input "1" at bounding box center [673, 238] width 177 height 26
type input "2"
click at [305, 278] on input "Saldo devedor da regra" at bounding box center [297, 291] width 177 height 26
type input "3561.92"
click at [394, 333] on span "Sem amortização" at bounding box center [388, 338] width 82 height 18
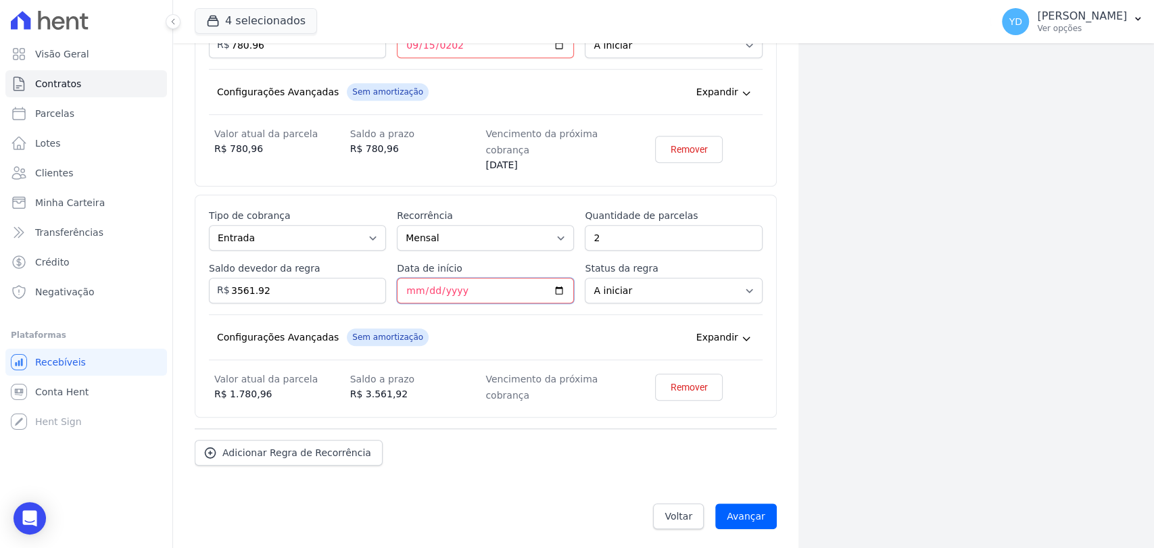
click at [402, 285] on input "Data de início" at bounding box center [485, 291] width 177 height 26
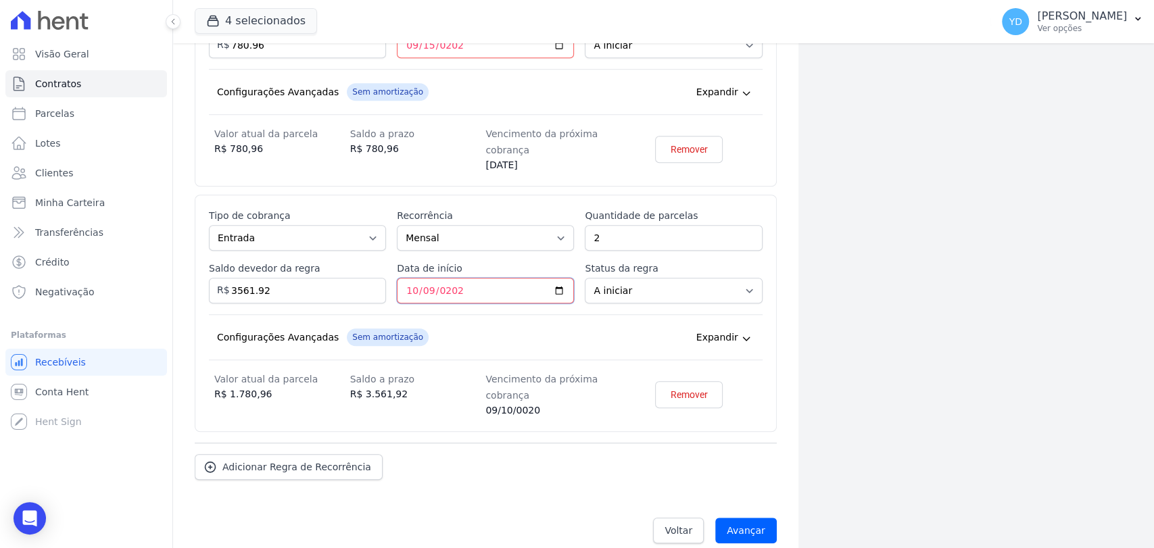
type input "2025-10-09"
click at [496, 335] on div "Configurações Avançadas Sem amortização Price adjustment index/ Price adjustmen…" at bounding box center [486, 337] width 554 height 46
drag, startPoint x: 266, startPoint y: 456, endPoint x: 283, endPoint y: 385, distance: 72.3
click at [266, 456] on link "Adicionar Regra de Recorrência" at bounding box center [289, 467] width 188 height 26
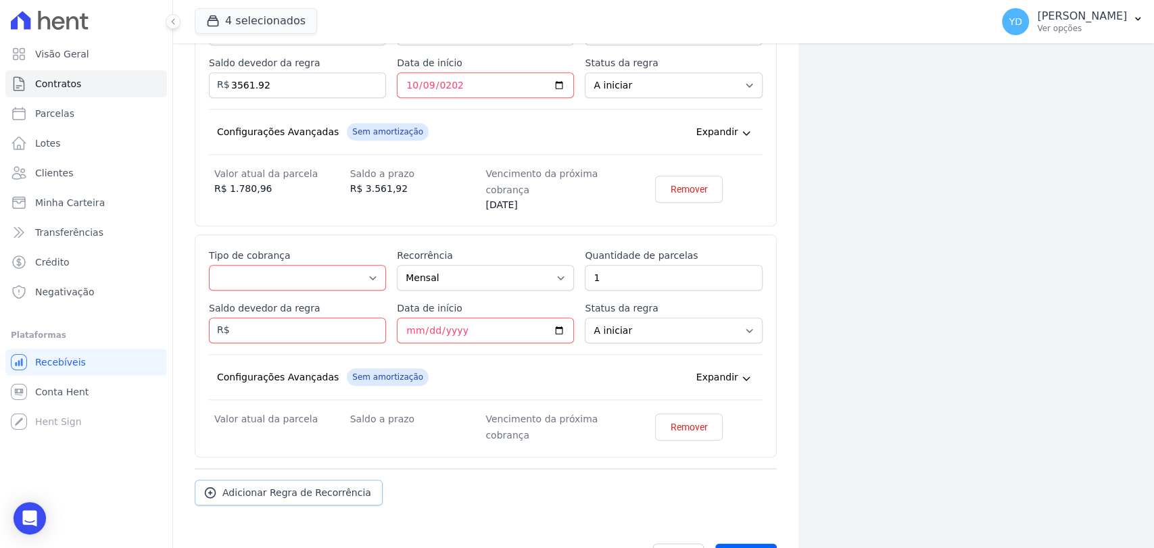
scroll to position [867, 0]
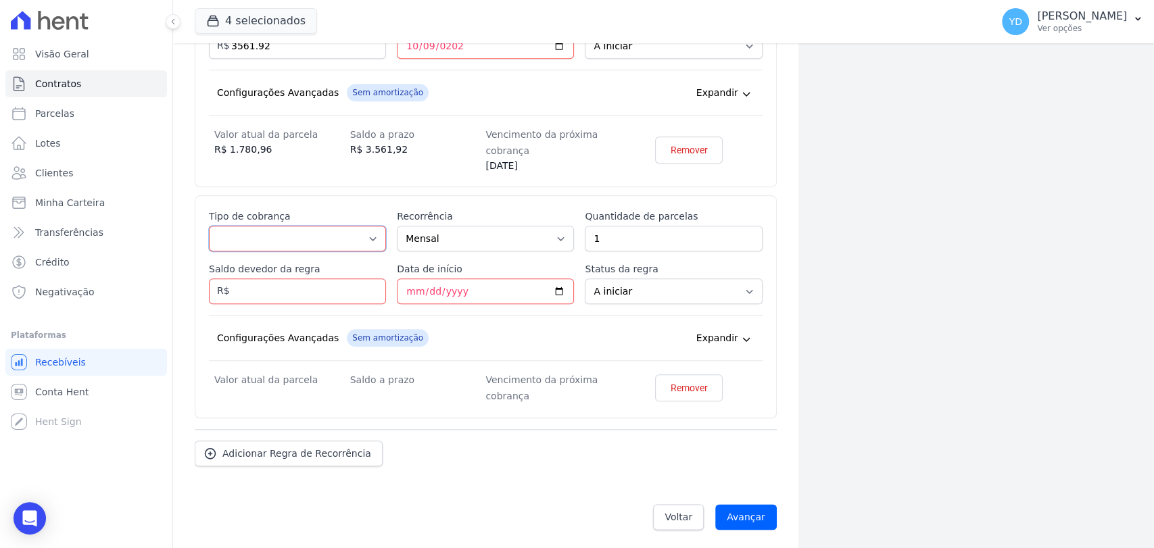
drag, startPoint x: 311, startPoint y: 247, endPoint x: 308, endPoint y: 127, distance: 120.4
click at [311, 247] on select "Parcela Normal Entrada Sinal Intercalada Chaves Pré-chaves Pós-chaves Impostos …" at bounding box center [297, 239] width 177 height 26
click at [331, 285] on input "Saldo devedor da regra" at bounding box center [297, 292] width 177 height 26
type input "129728.40"
click at [317, 232] on select "Parcela Normal Entrada Sinal Intercalada Chaves Pré-chaves Pós-chaves Impostos …" at bounding box center [297, 239] width 177 height 26
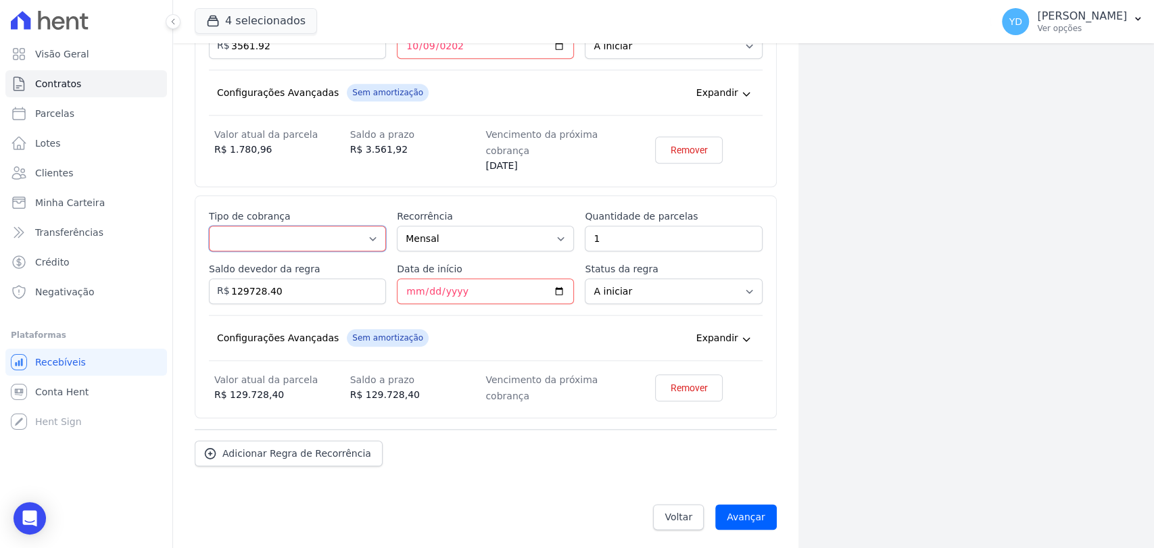
select select "standard"
click at [209, 226] on select "Parcela Normal Entrada Sinal Intercalada Chaves Pré-chaves Pós-chaves Impostos …" at bounding box center [297, 239] width 177 height 26
click at [629, 226] on input "1" at bounding box center [673, 239] width 177 height 26
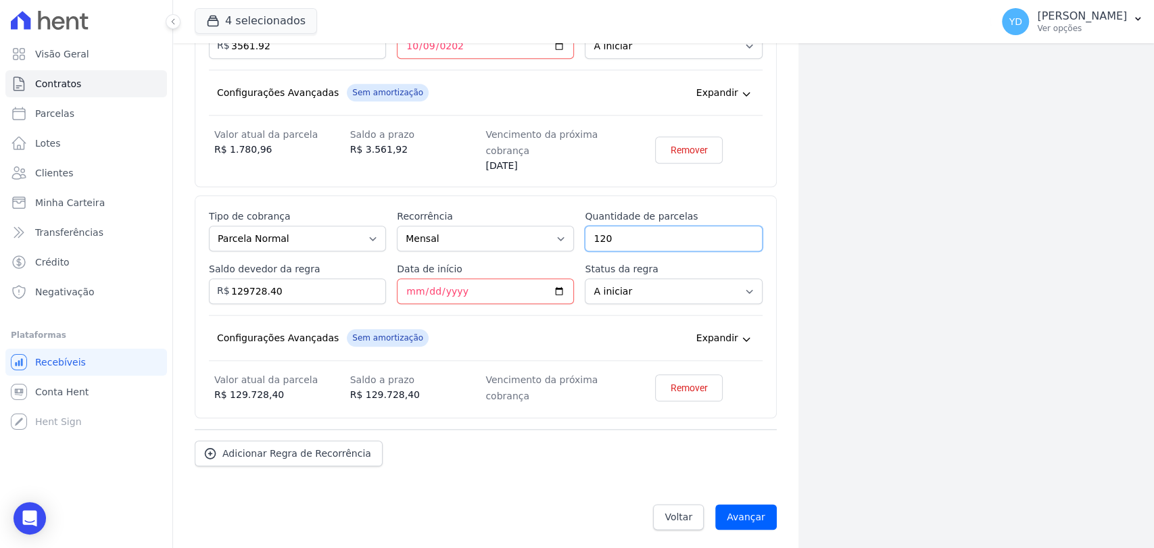
type input "120"
click at [465, 448] on div "Adicionar Regra de Recorrência" at bounding box center [486, 447] width 582 height 37
click at [410, 289] on input "Data de início" at bounding box center [485, 292] width 177 height 26
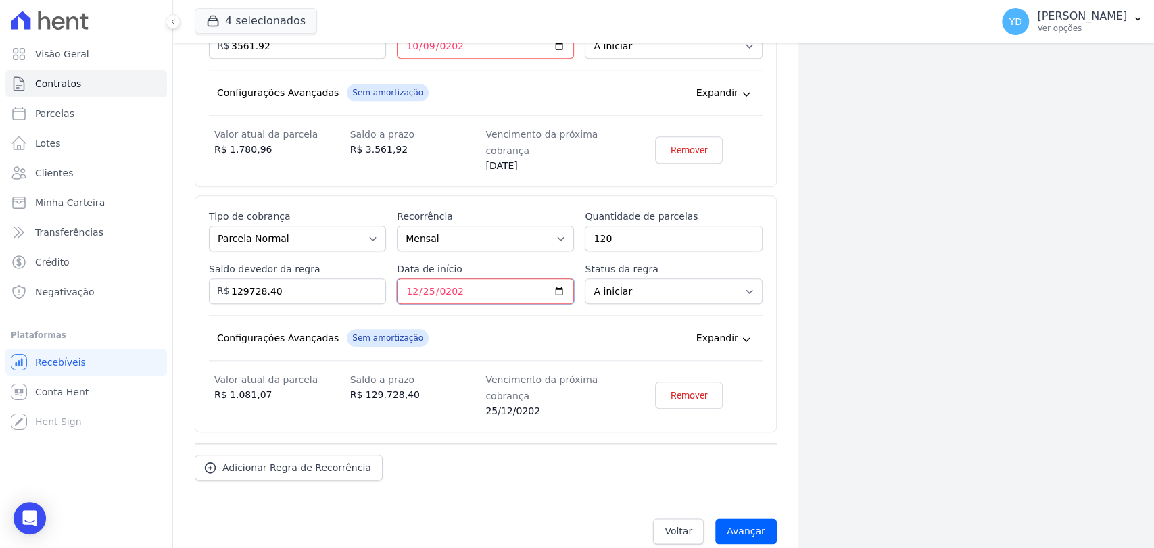
type input "2025-12-25"
drag, startPoint x: 434, startPoint y: 412, endPoint x: 539, endPoint y: 441, distance: 108.8
click at [435, 412] on div "Saldo a prazo R$ 129.728,40" at bounding box center [418, 395] width 136 height 47
click at [742, 526] on input "Avançar" at bounding box center [746, 532] width 62 height 26
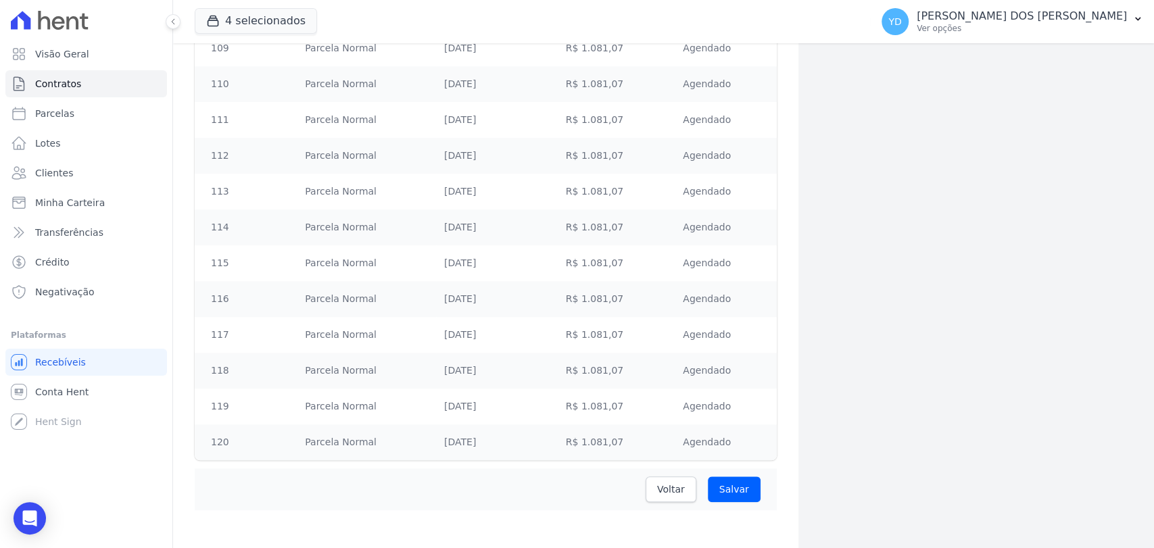
scroll to position [4274, 0]
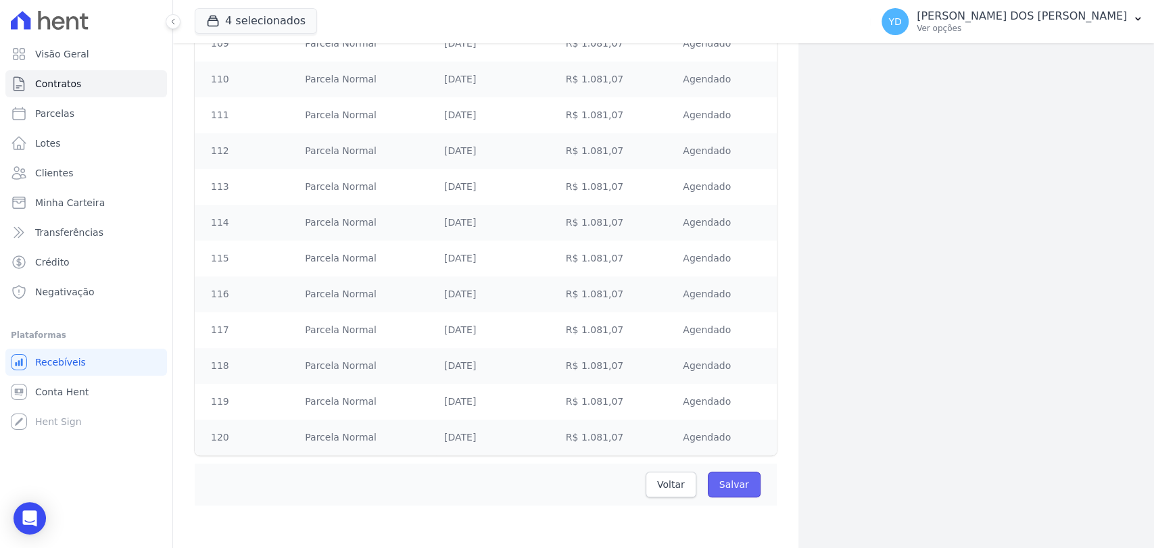
click at [723, 486] on input "Salvar" at bounding box center [734, 485] width 53 height 26
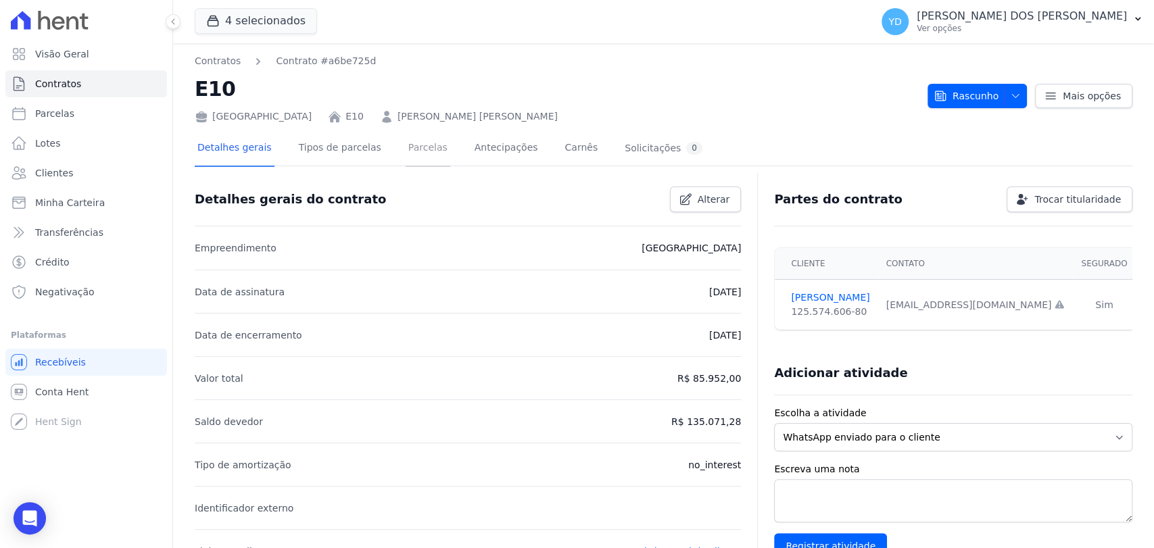
click at [406, 151] on link "Parcelas" at bounding box center [428, 149] width 45 height 36
click at [418, 147] on link "Parcelas" at bounding box center [428, 149] width 45 height 36
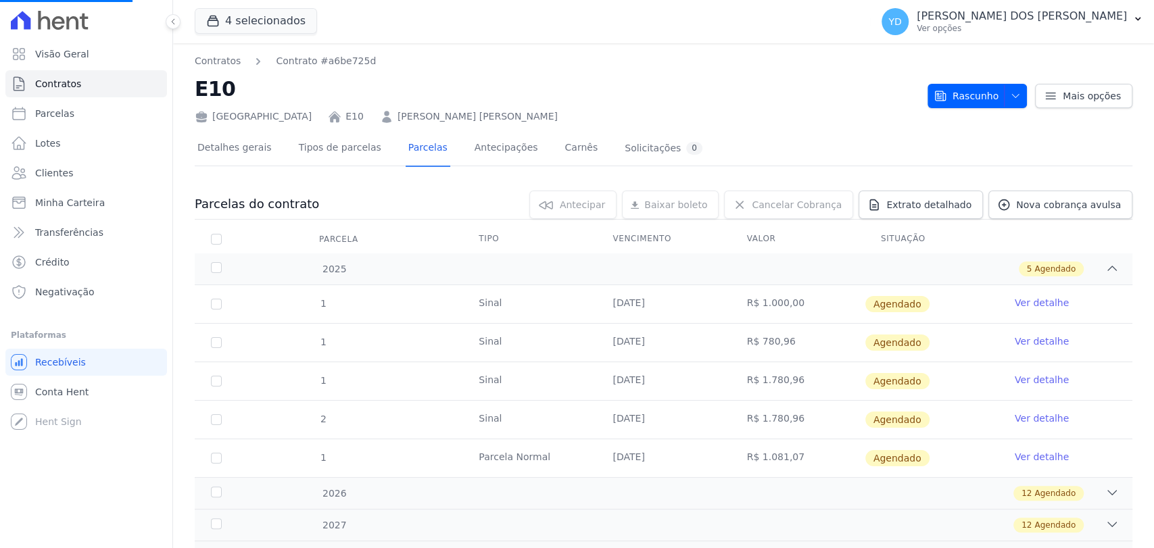
click at [1036, 304] on link "Ver detalhe" at bounding box center [1042, 303] width 54 height 14
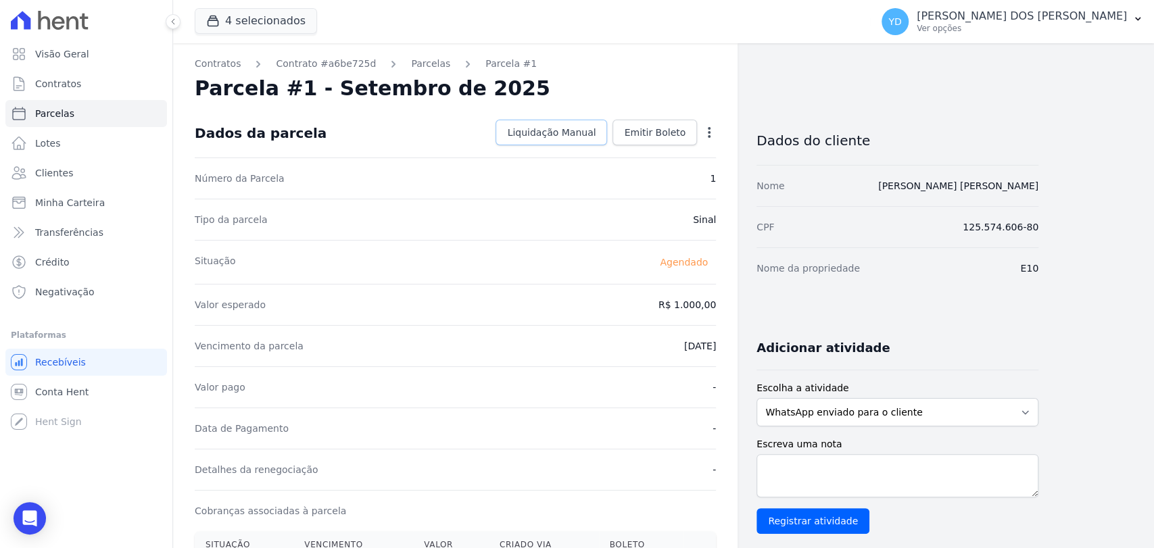
drag, startPoint x: 574, startPoint y: 128, endPoint x: 584, endPoint y: 143, distance: 18.6
click at [574, 128] on span "Liquidação Manual" at bounding box center [551, 133] width 89 height 14
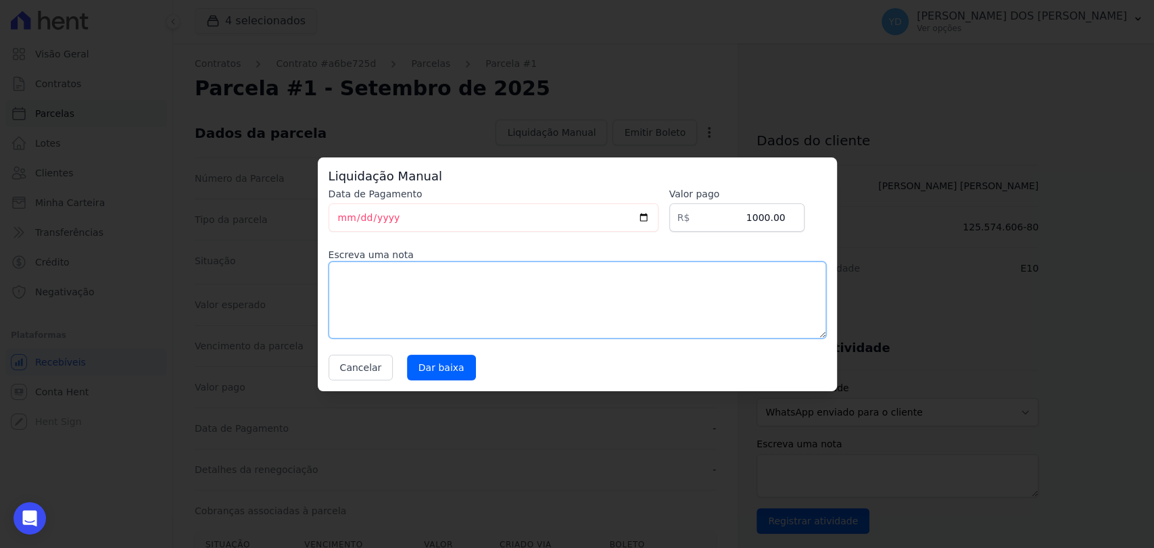
click at [639, 285] on textarea at bounding box center [578, 300] width 498 height 77
type textarea "Pagamento da reserva via IPIX"
click at [341, 213] on input "[DATE]" at bounding box center [494, 218] width 330 height 28
click at [341, 222] on input "[DATE]" at bounding box center [494, 218] width 330 height 28
type input "[DATE]"
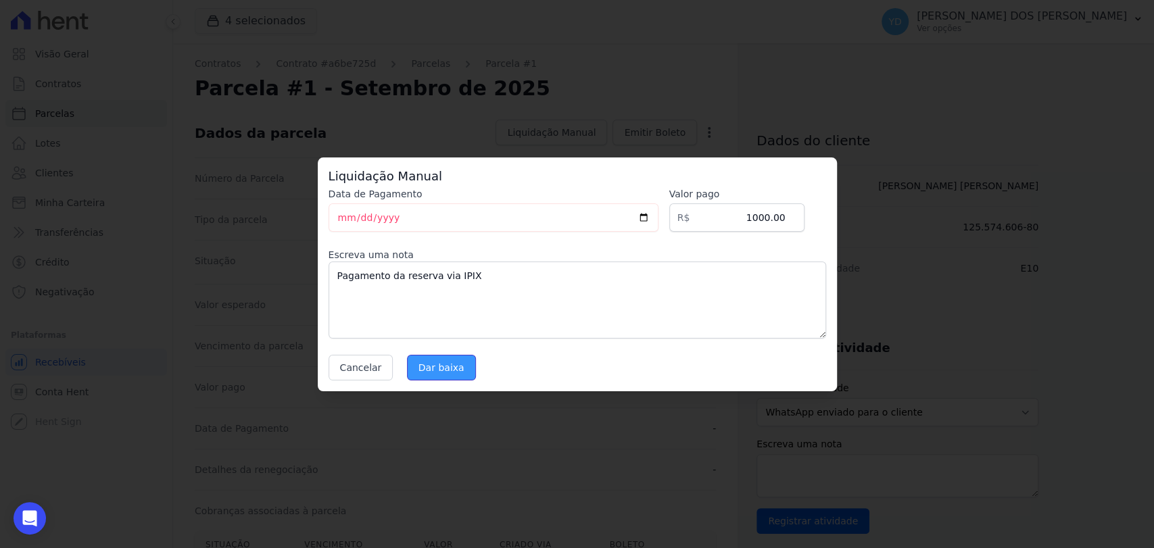
click at [427, 373] on input "Dar baixa" at bounding box center [441, 368] width 69 height 26
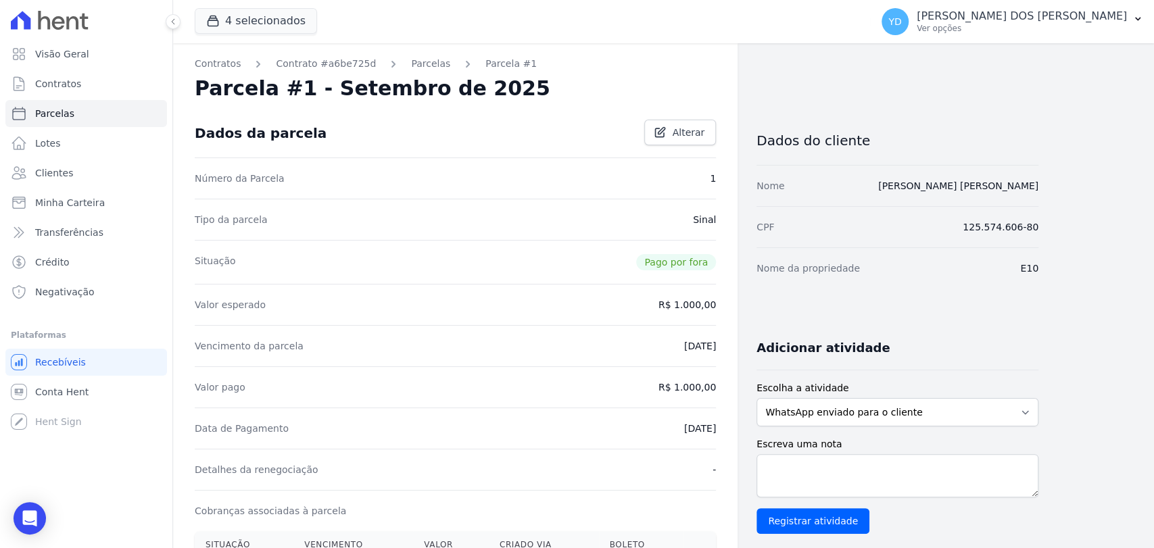
click at [431, 64] on ol "Contratos Contrato #a6be725d [GEOGRAPHIC_DATA] Parcela #1" at bounding box center [366, 64] width 342 height 14
click at [427, 64] on link "Parcelas" at bounding box center [430, 64] width 39 height 14
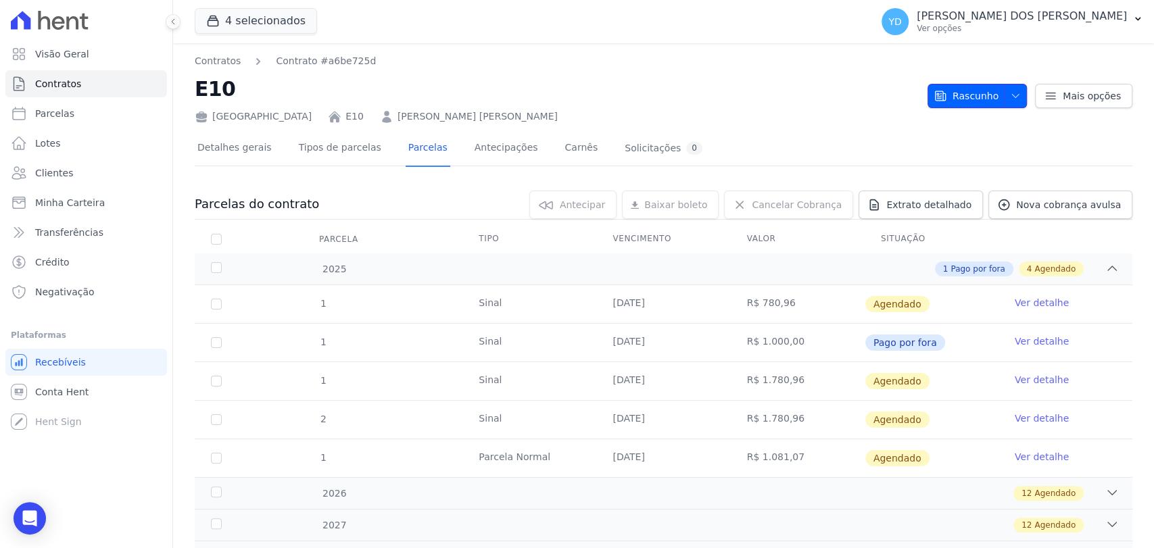
click at [967, 88] on span "Rascunho" at bounding box center [966, 96] width 65 height 24
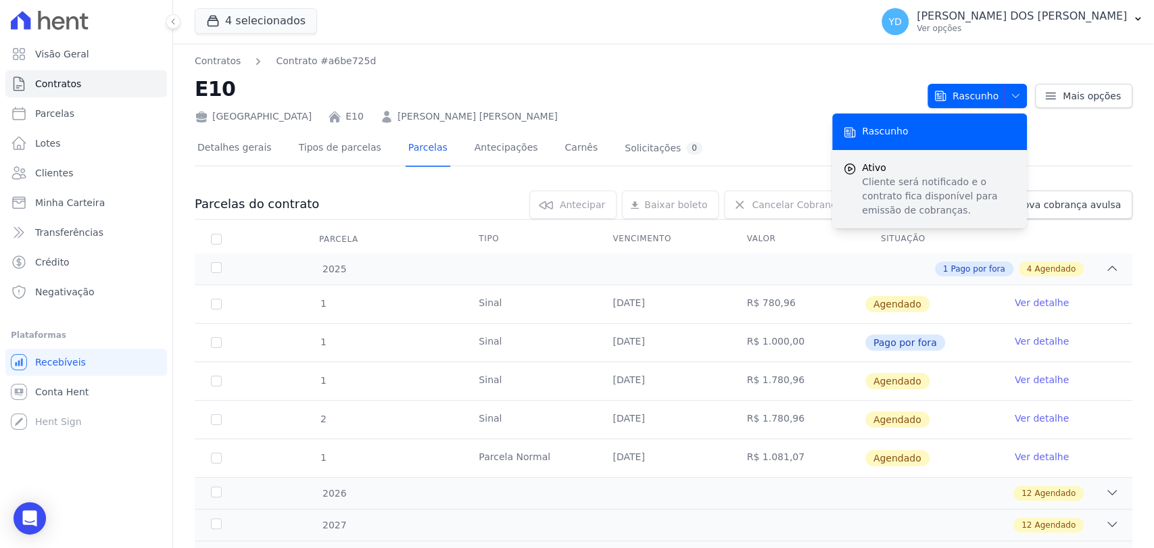
click at [947, 187] on p "Cliente será notificado e o contrato fica disponível para emissão de cobranças." at bounding box center [939, 196] width 154 height 43
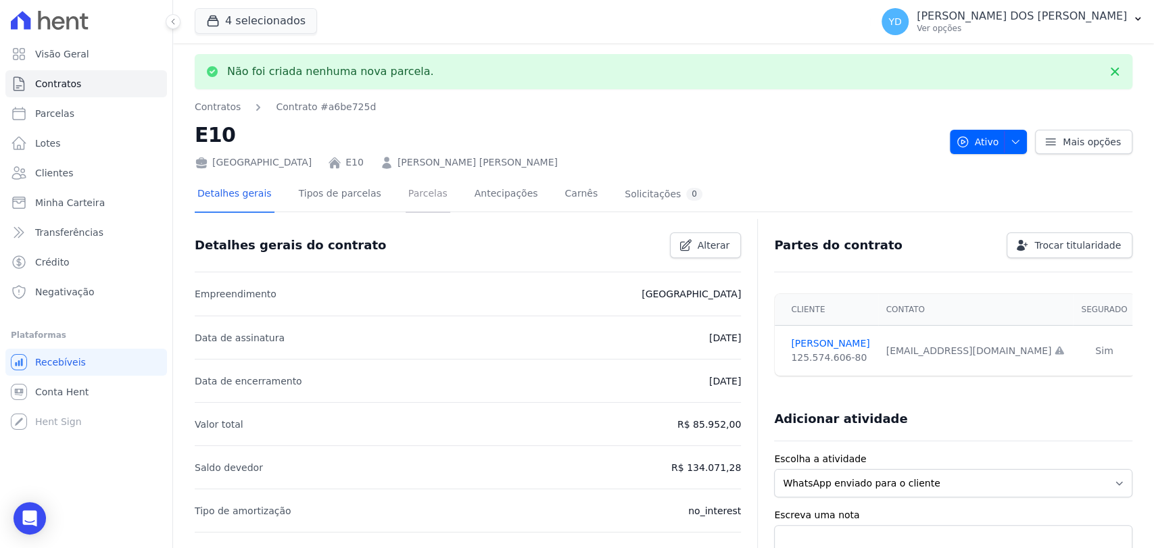
click at [417, 189] on link "Parcelas" at bounding box center [428, 195] width 45 height 36
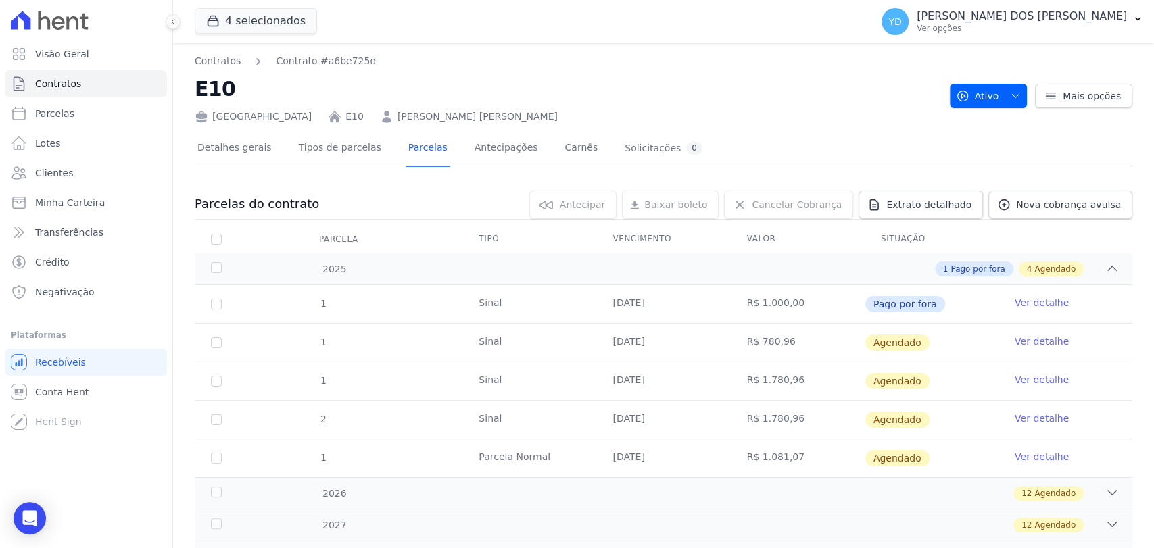
click at [1020, 338] on link "Ver detalhe" at bounding box center [1042, 342] width 54 height 14
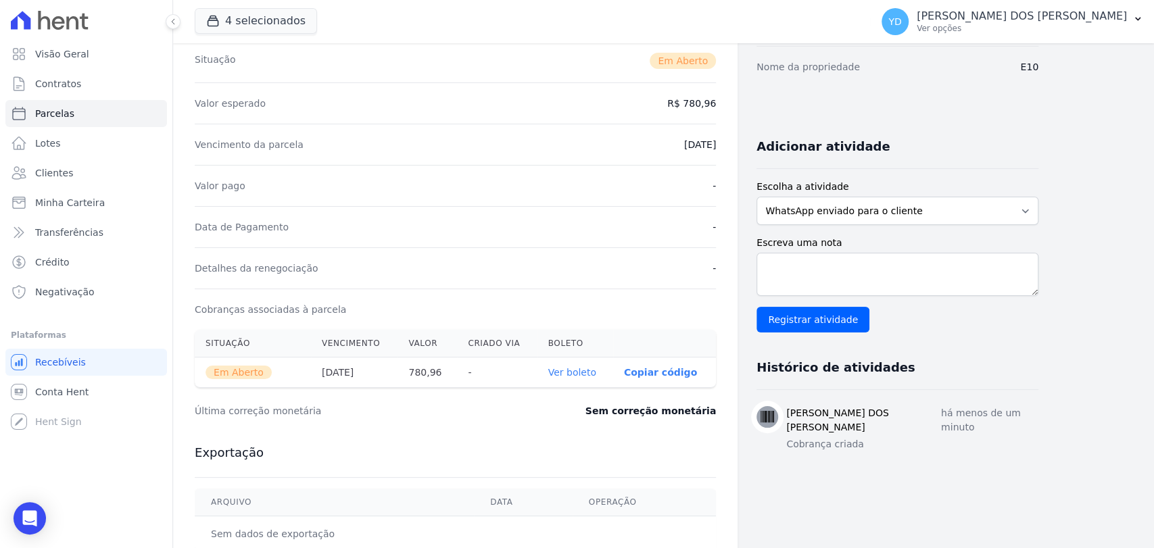
scroll to position [225, 0]
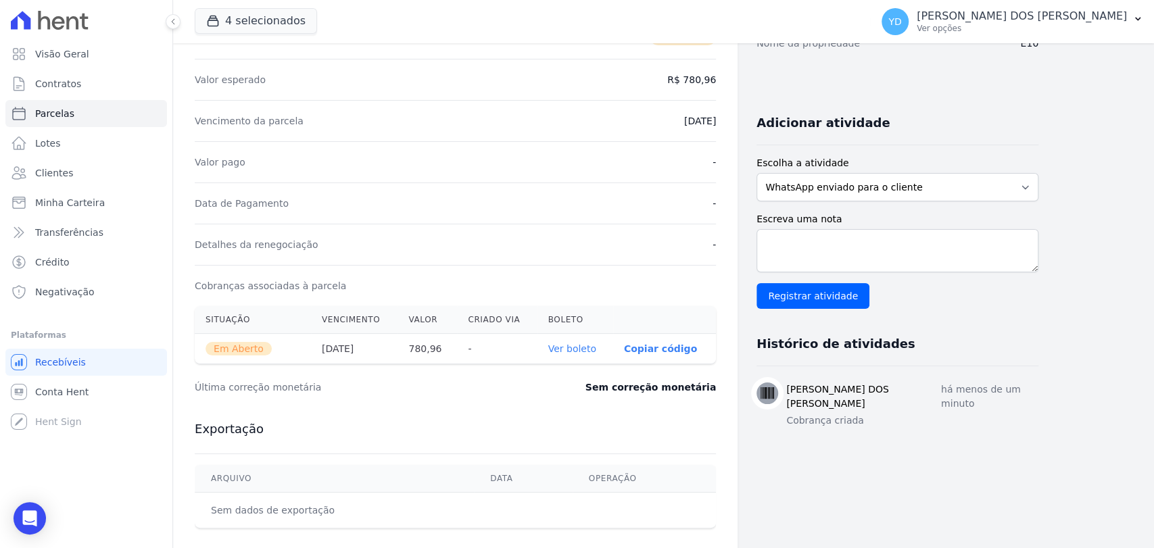
click at [560, 345] on link "Ver boleto" at bounding box center [572, 348] width 48 height 11
